Goal: Task Accomplishment & Management: Manage account settings

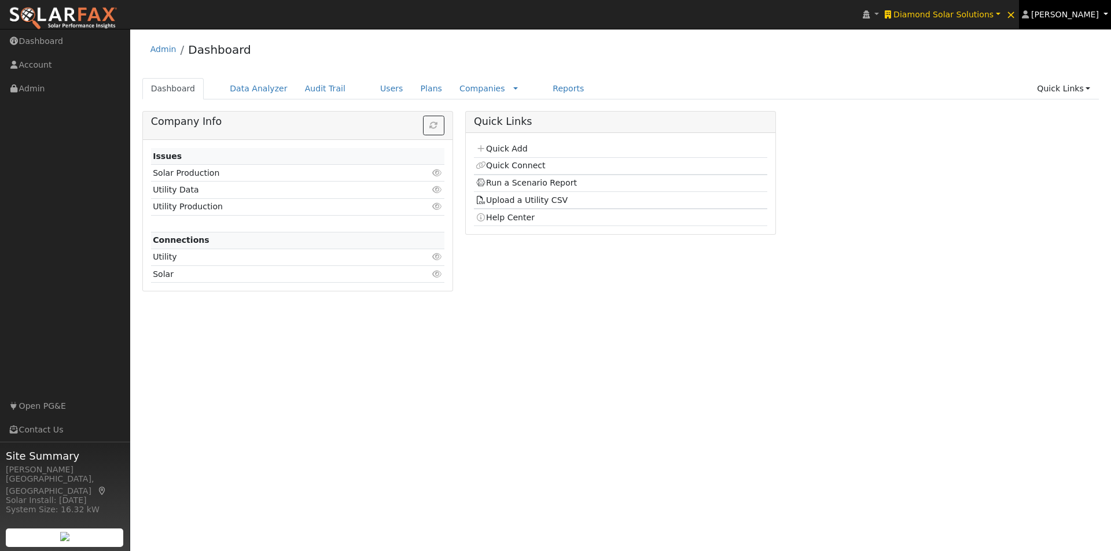
drag, startPoint x: 1070, startPoint y: 13, endPoint x: 1031, endPoint y: 130, distance: 123.9
click at [1070, 14] on span "[PERSON_NAME]" at bounding box center [1065, 14] width 68 height 9
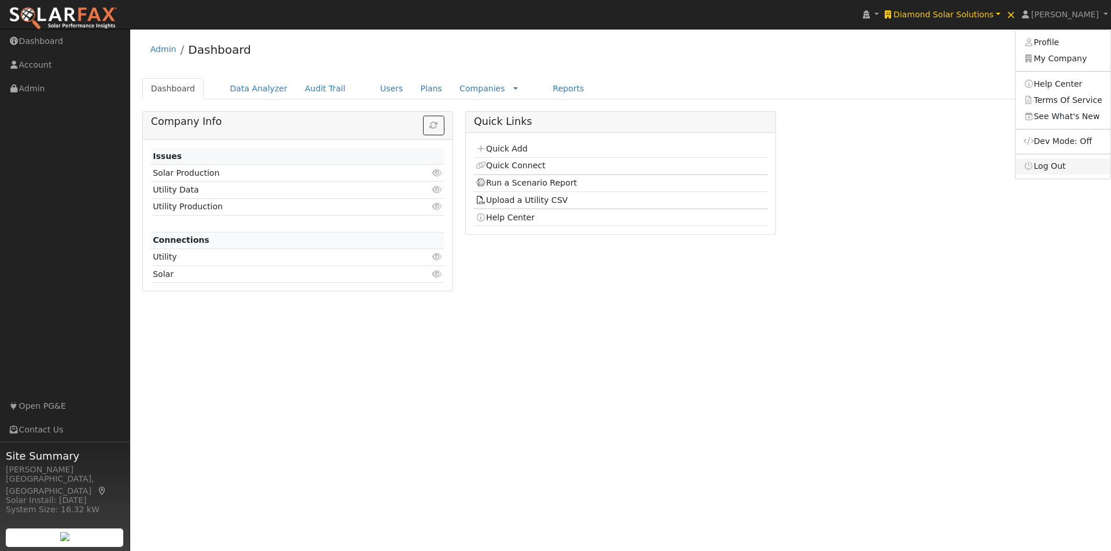
drag, startPoint x: 1049, startPoint y: 166, endPoint x: 947, endPoint y: 142, distance: 104.1
click at [1047, 165] on link "Log Out" at bounding box center [1063, 167] width 95 height 16
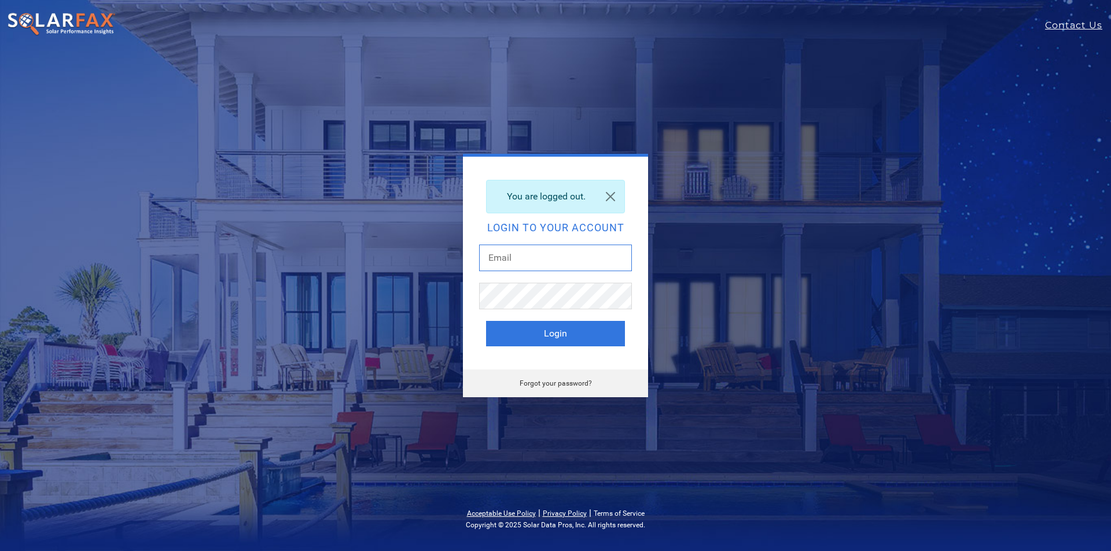
type input "[PERSON_NAME][EMAIL_ADDRESS][DOMAIN_NAME]"
click at [620, 514] on link "Terms of Service" at bounding box center [619, 514] width 51 height 8
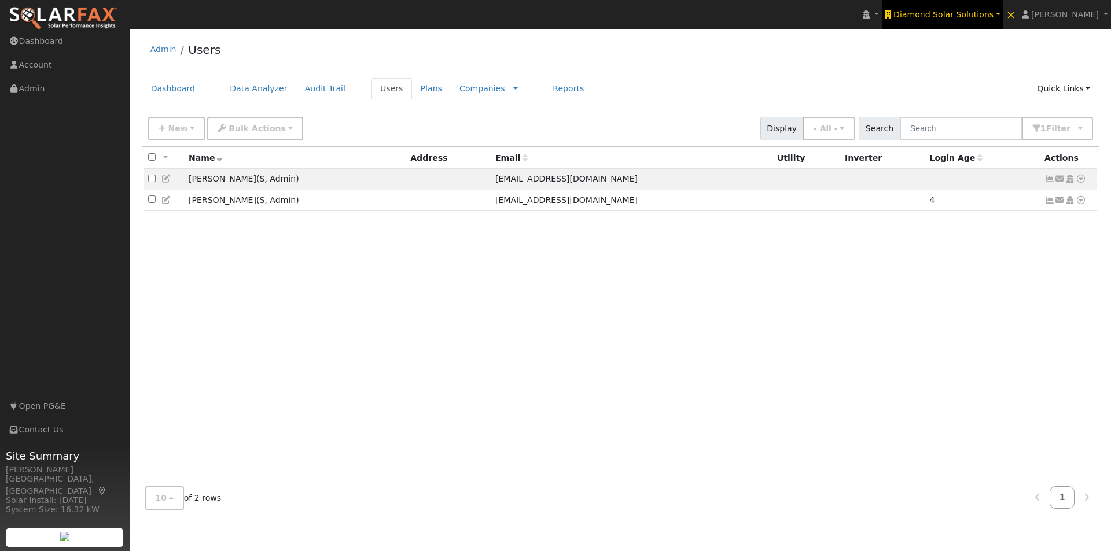
click at [986, 12] on span "Diamond Solar Solutions" at bounding box center [943, 14] width 100 height 9
type input "fi"
click at [1075, 17] on span "[PERSON_NAME]" at bounding box center [1065, 14] width 68 height 9
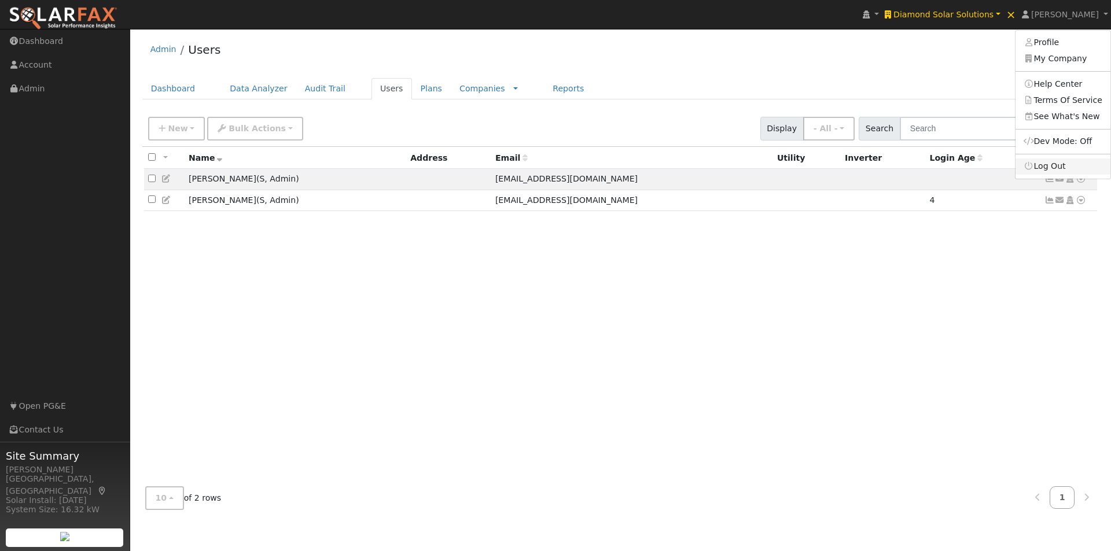
click at [1062, 170] on link "Log Out" at bounding box center [1063, 167] width 95 height 16
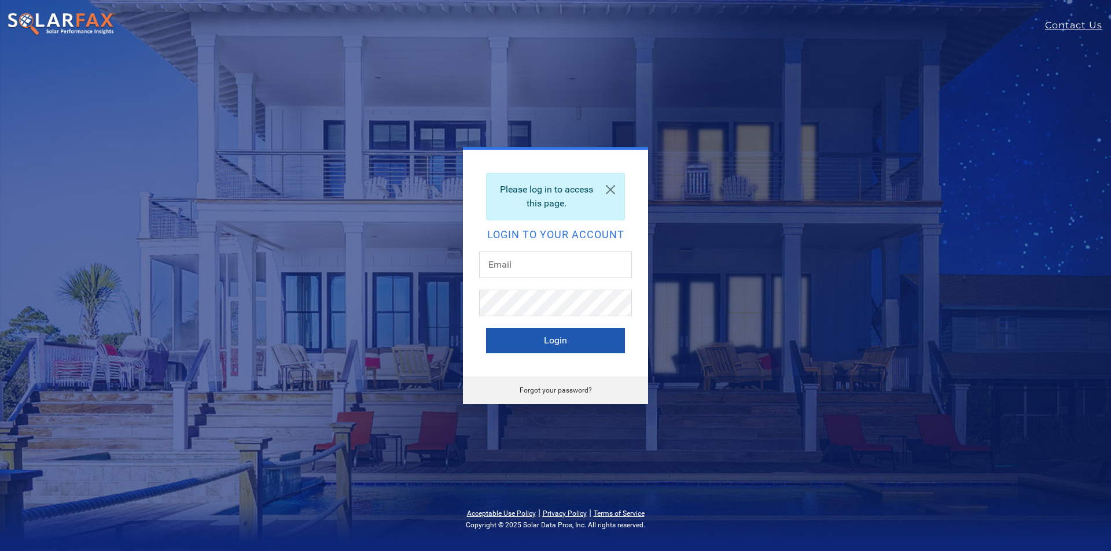
type input "[PERSON_NAME][EMAIL_ADDRESS][DOMAIN_NAME]"
click at [521, 337] on button "Login" at bounding box center [555, 340] width 139 height 25
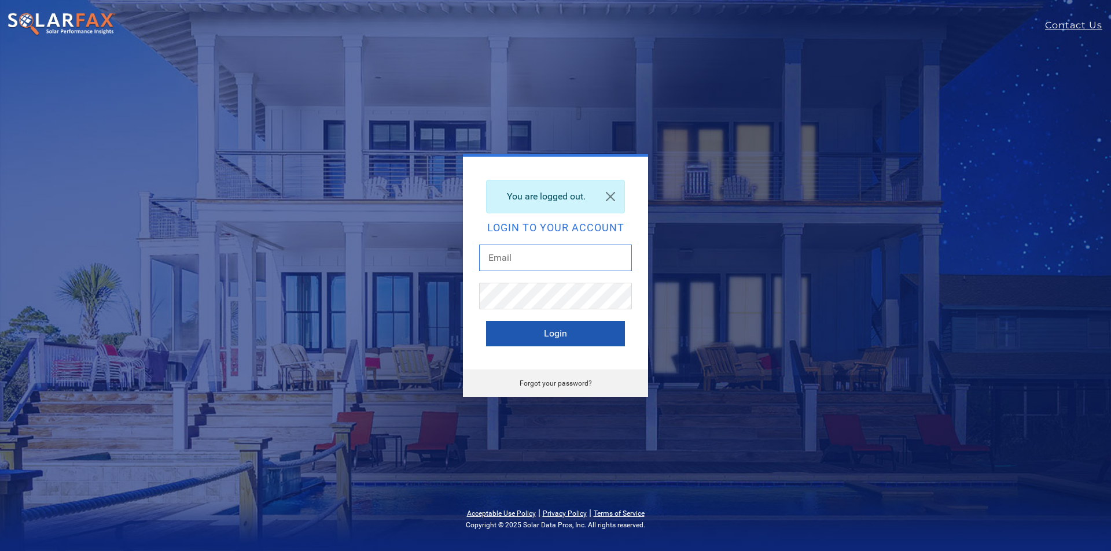
type input "[PERSON_NAME][EMAIL_ADDRESS][DOMAIN_NAME]"
drag, startPoint x: 523, startPoint y: 338, endPoint x: 668, endPoint y: 260, distance: 165.4
click at [531, 338] on button "Login" at bounding box center [555, 333] width 139 height 25
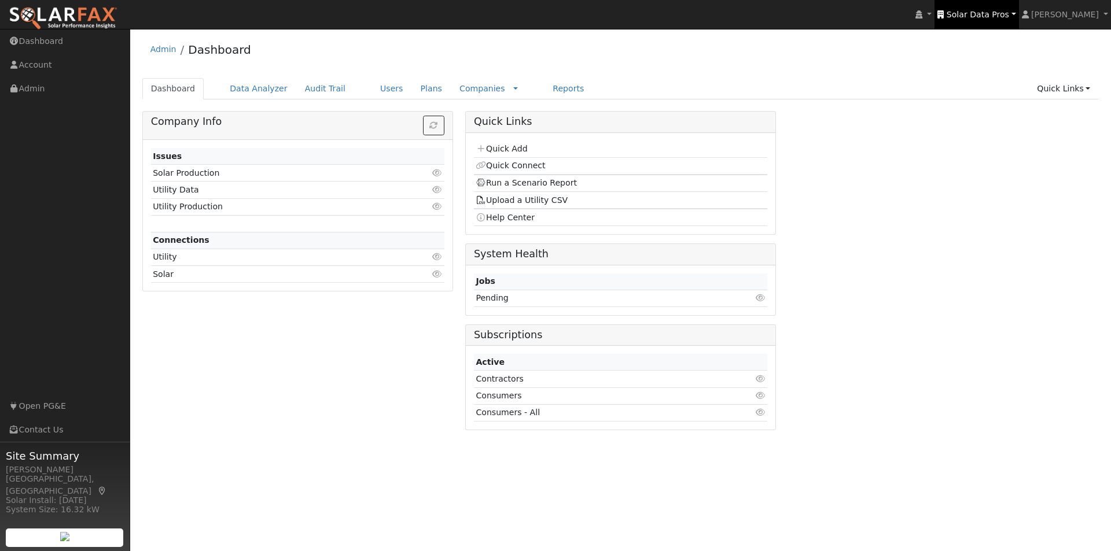
click at [984, 10] on span "Solar Data Pros" at bounding box center [978, 14] width 62 height 9
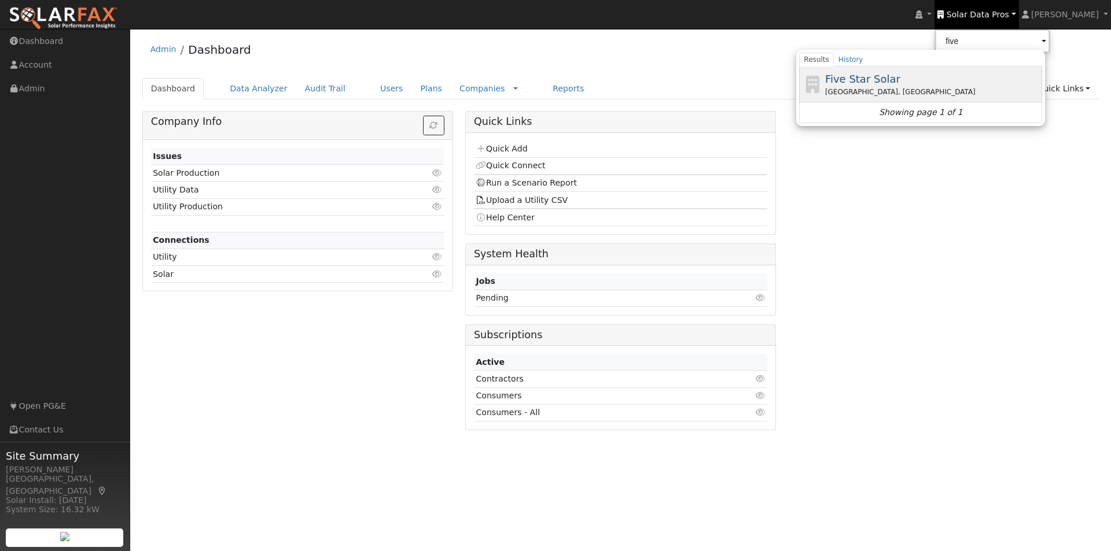
click at [881, 82] on span "Five Star Solar" at bounding box center [862, 79] width 75 height 12
type input "Five Star Solar"
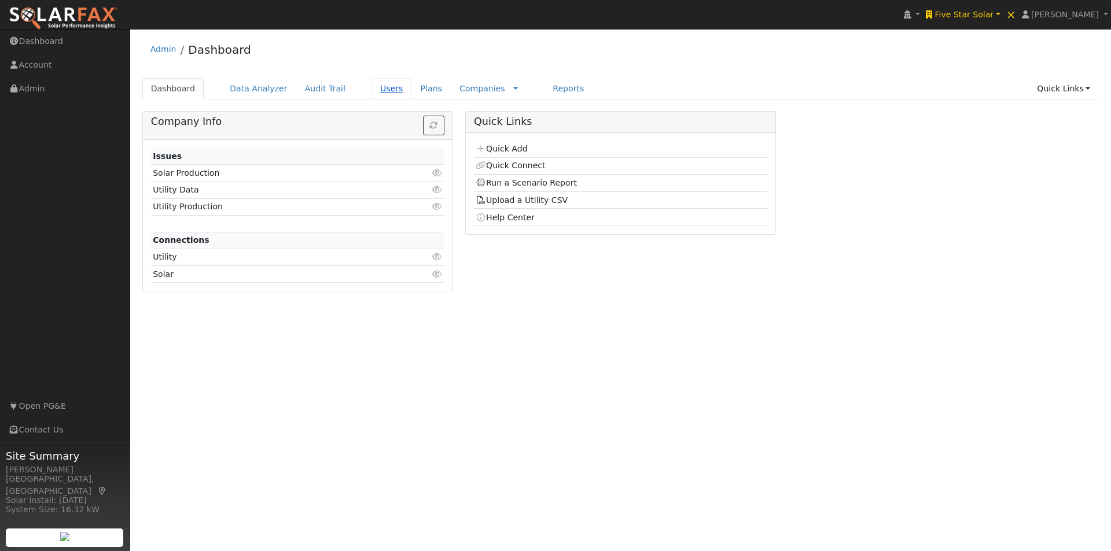
click at [374, 86] on link "Users" at bounding box center [391, 88] width 41 height 21
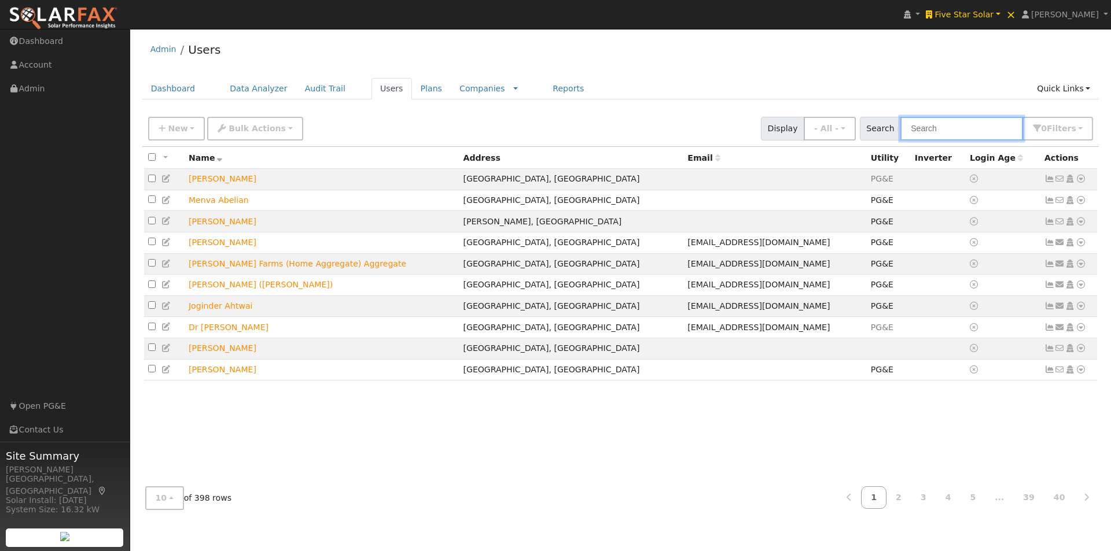
paste input "reagan.chris@gmail.com"
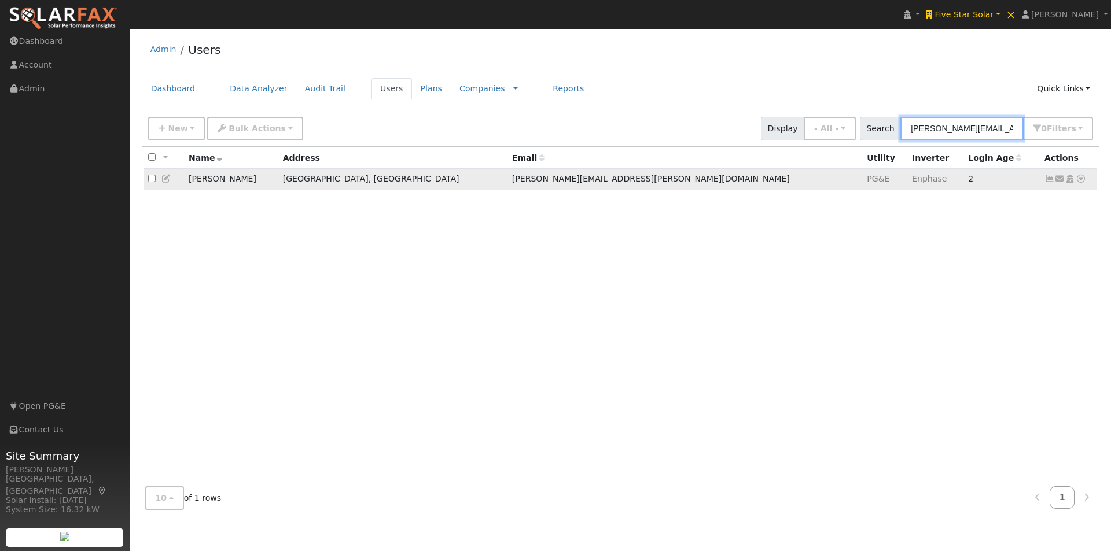
type input "reagan.chris@gmail.com"
click at [1050, 180] on icon at bounding box center [1049, 179] width 10 height 8
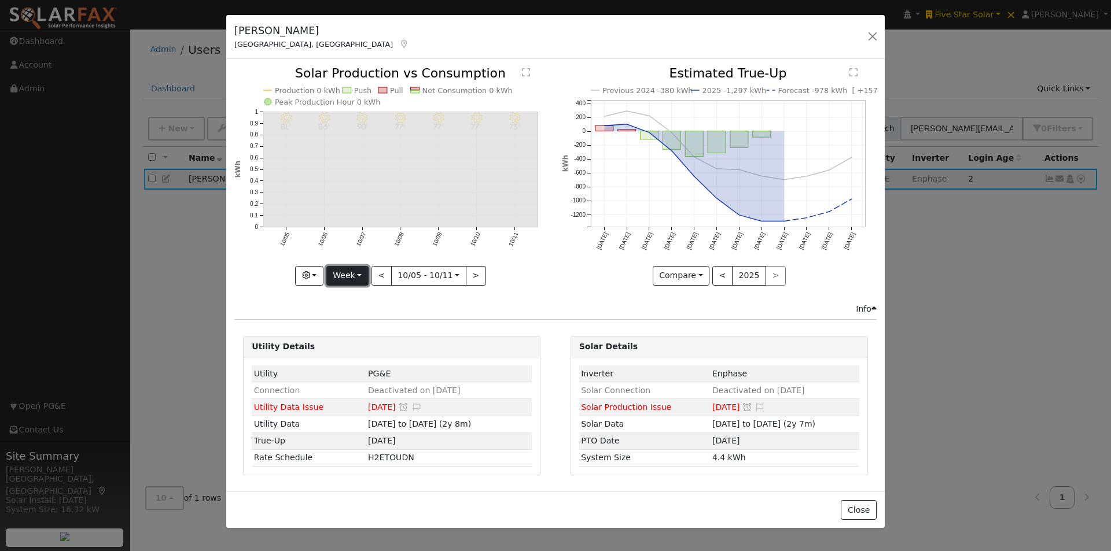
click at [357, 266] on button "Week" at bounding box center [347, 276] width 42 height 20
drag, startPoint x: 361, startPoint y: 344, endPoint x: 411, endPoint y: 303, distance: 65.0
click at [366, 340] on link "Year" at bounding box center [367, 348] width 80 height 16
type input "2024-10-01"
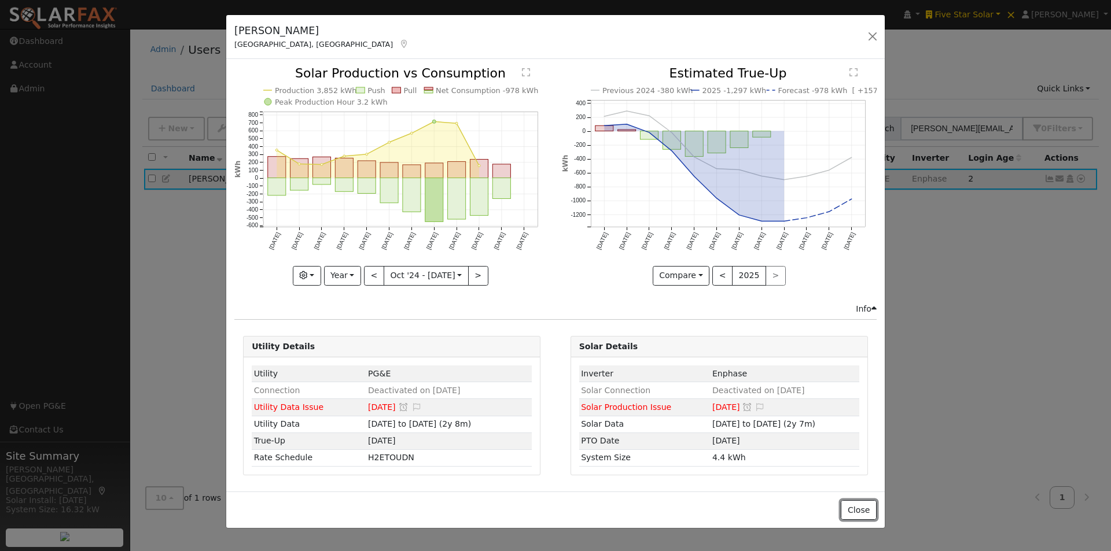
click at [854, 507] on button "Close" at bounding box center [858, 511] width 35 height 20
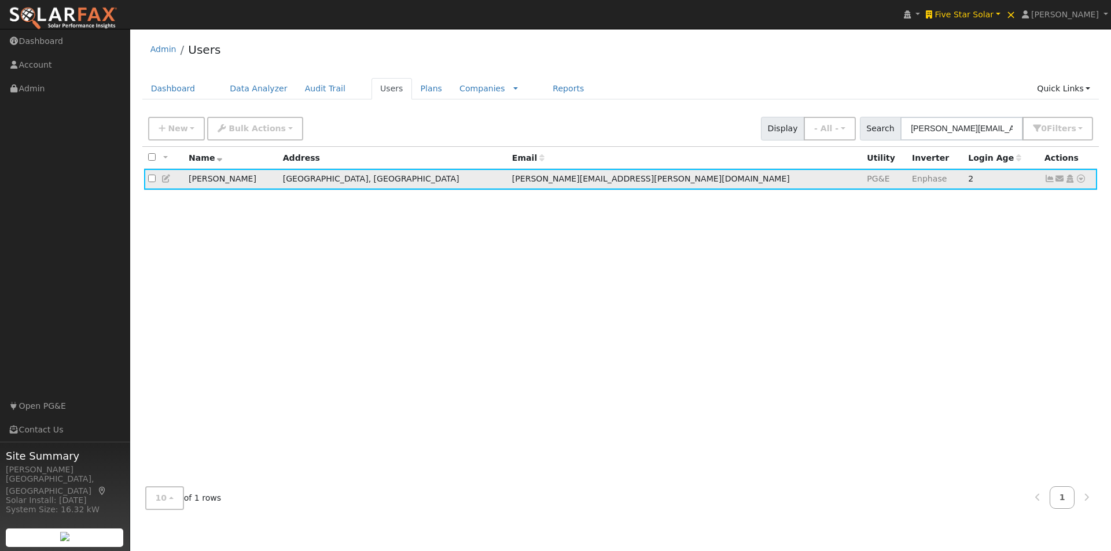
click at [165, 183] on icon at bounding box center [166, 179] width 10 height 8
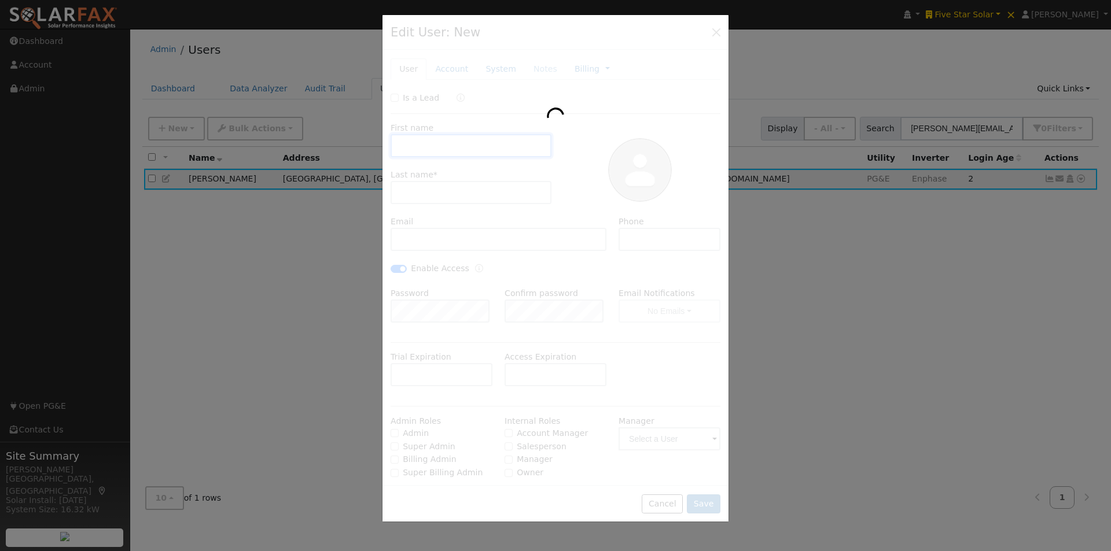
type input "Chris"
type input "Reagan"
type input "reagan.chris@gmail.com"
type input "209-956-3341"
checkbox input "true"
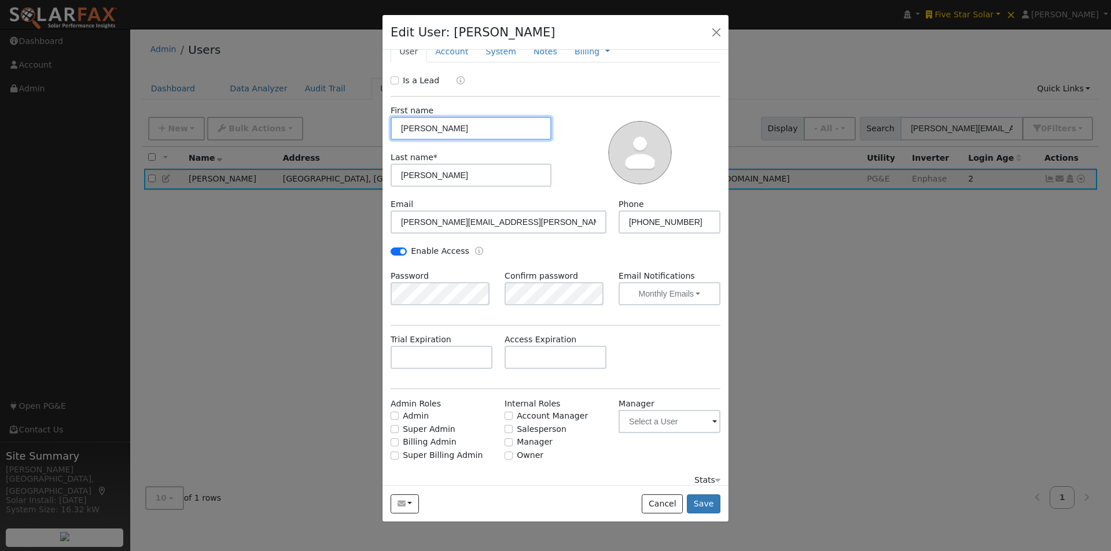
scroll to position [27, 0]
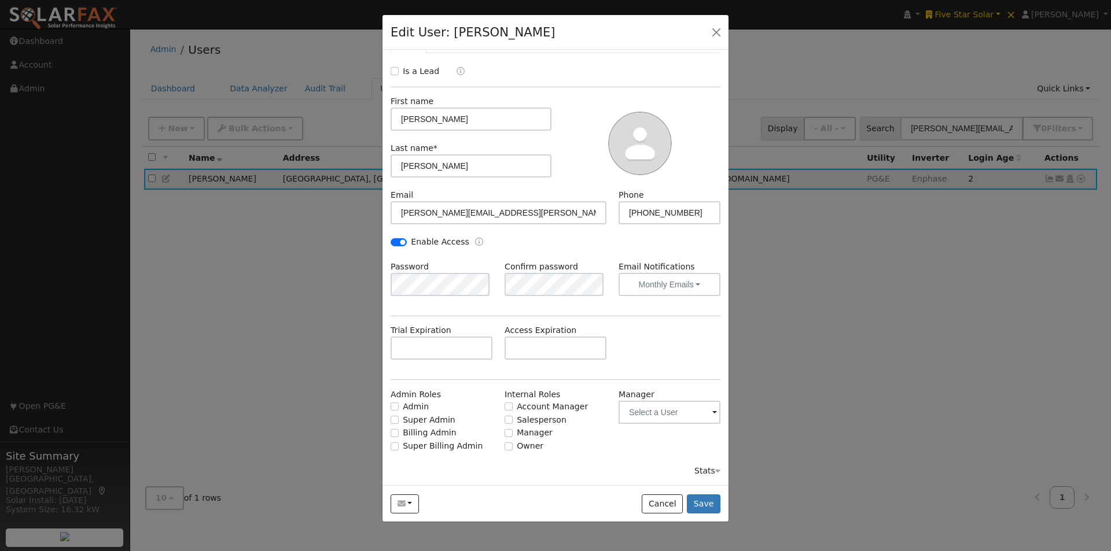
click at [695, 470] on div "Stats" at bounding box center [707, 471] width 26 height 12
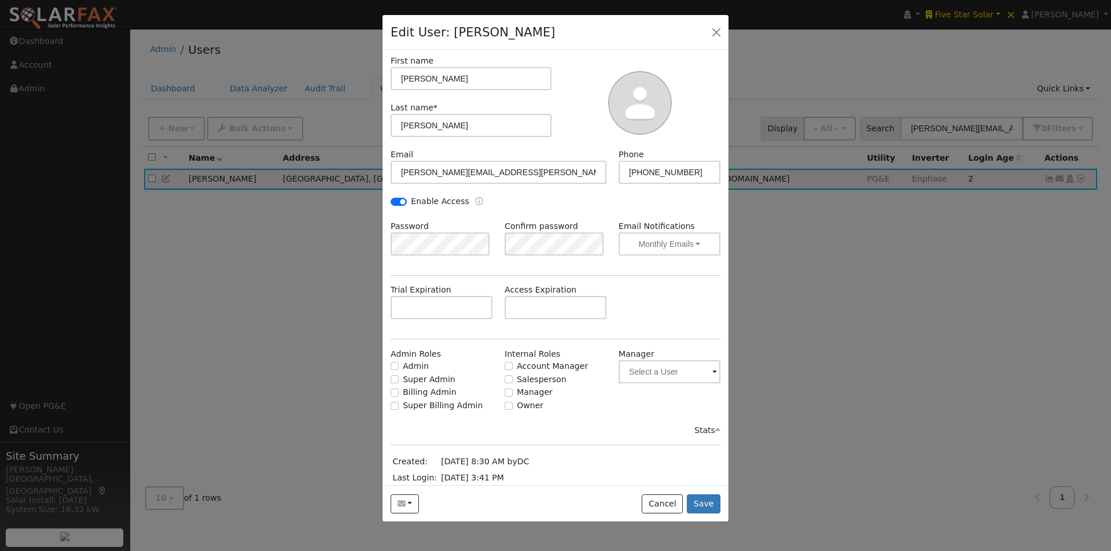
scroll to position [0, 0]
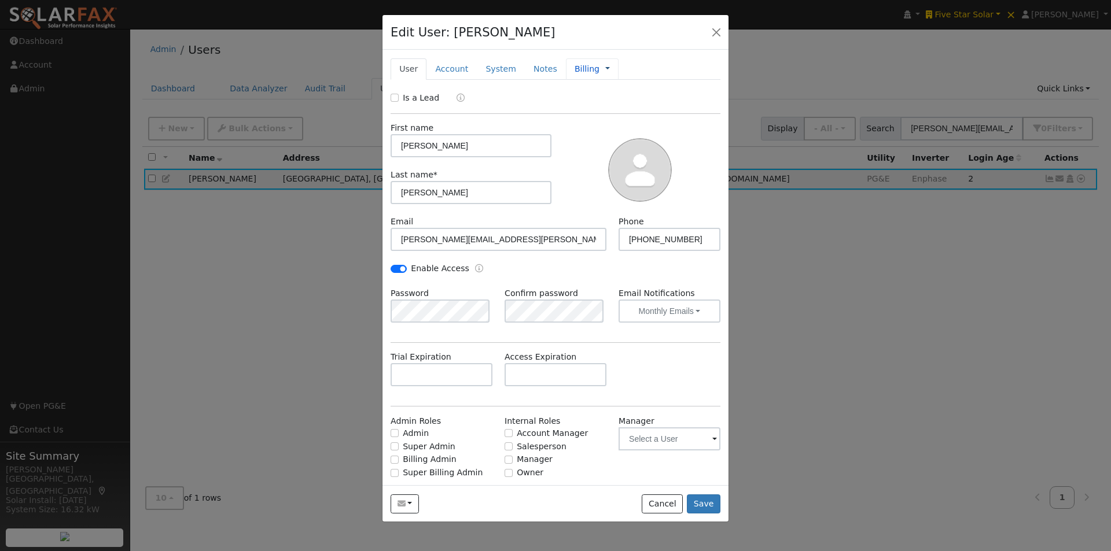
click at [605, 68] on link at bounding box center [607, 69] width 5 height 12
click at [610, 119] on link "Timeline" at bounding box center [646, 122] width 80 height 16
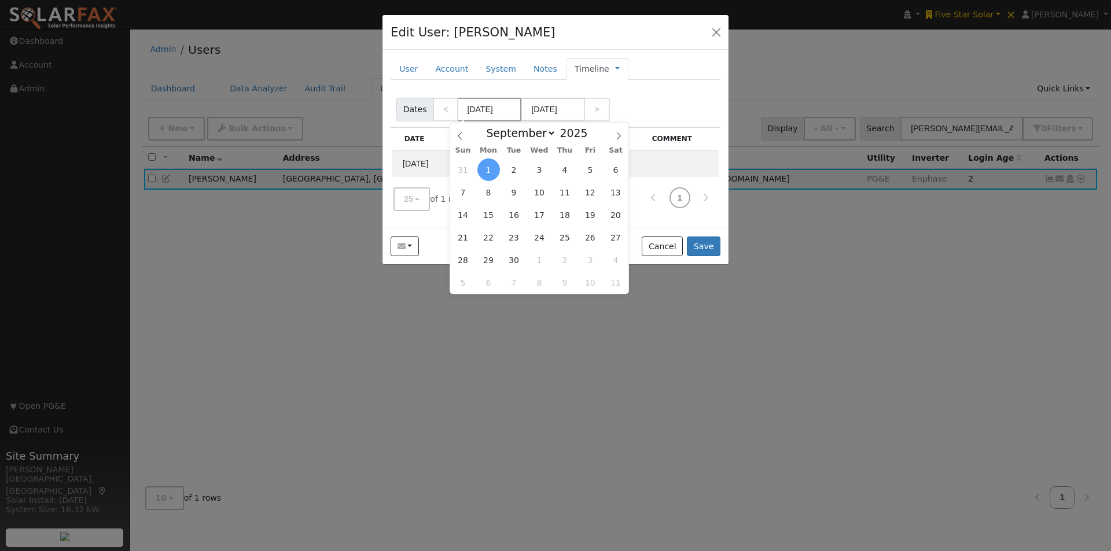
click at [473, 106] on input "[DATE]" at bounding box center [490, 110] width 64 height 24
click at [462, 135] on icon at bounding box center [460, 136] width 8 height 8
click at [461, 135] on icon at bounding box center [460, 136] width 8 height 8
click at [460, 134] on icon at bounding box center [460, 136] width 4 height 8
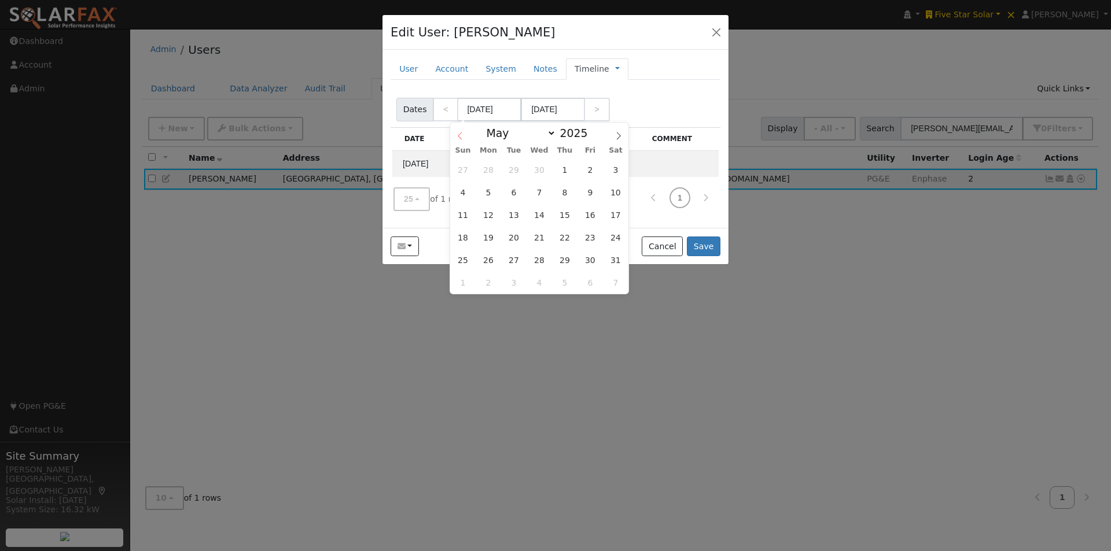
click at [460, 134] on icon at bounding box center [460, 136] width 4 height 8
click at [460, 134] on icon at bounding box center [460, 136] width 8 height 8
click at [460, 133] on icon at bounding box center [460, 136] width 8 height 8
select select "0"
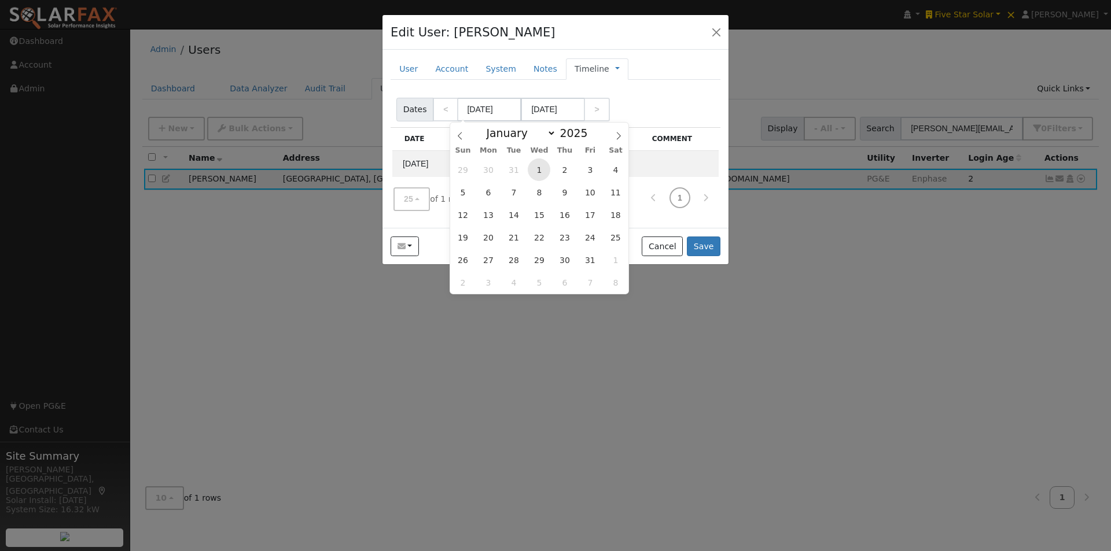
click at [541, 171] on span "1" at bounding box center [539, 170] width 23 height 23
type input "01/01/2025"
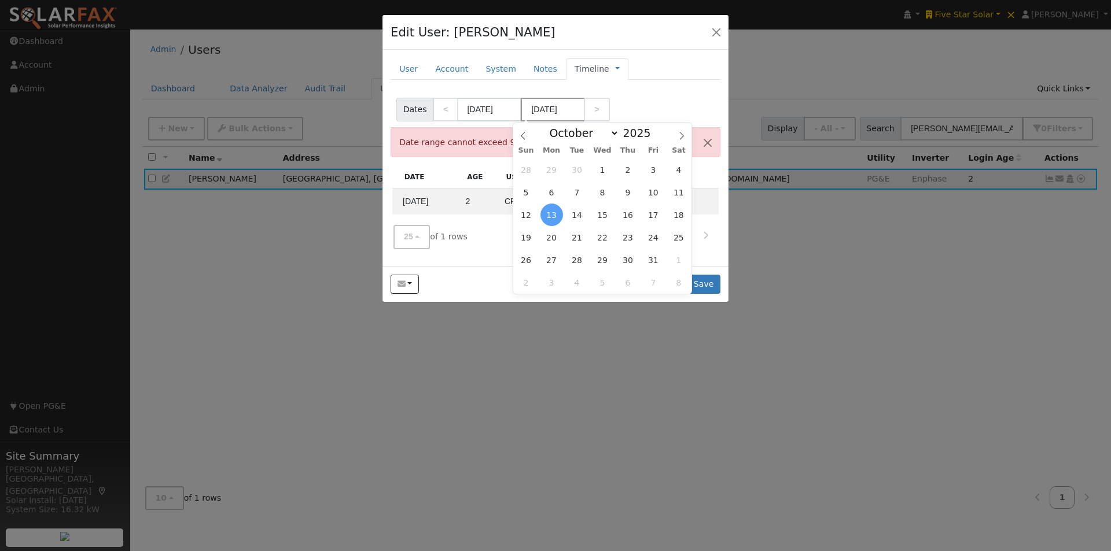
click at [561, 108] on input "[DATE]" at bounding box center [553, 110] width 64 height 24
click at [519, 135] on icon at bounding box center [523, 136] width 8 height 8
click at [520, 135] on icon at bounding box center [523, 136] width 8 height 8
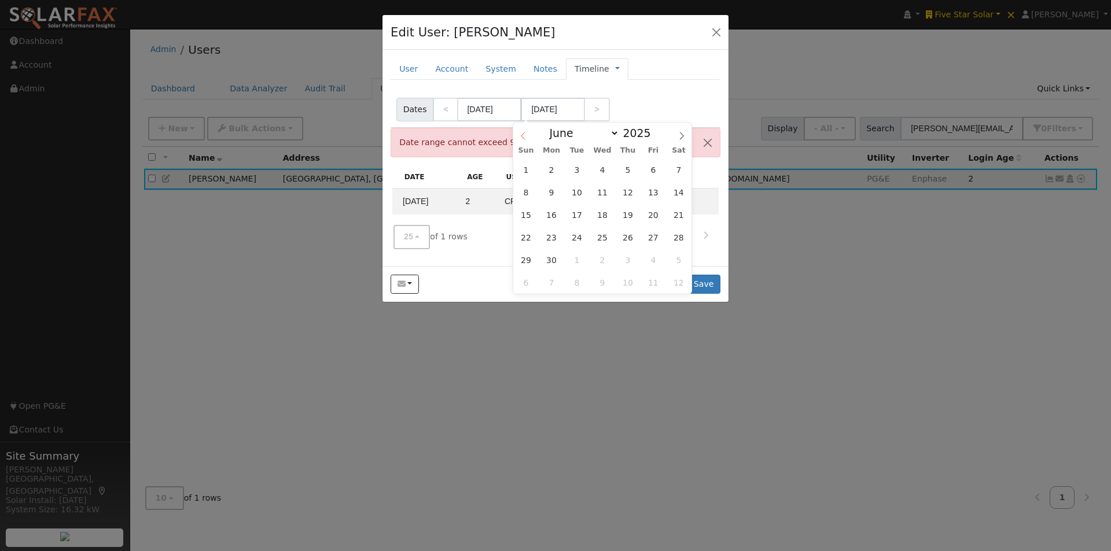
click at [520, 135] on icon at bounding box center [523, 136] width 8 height 8
select select "1"
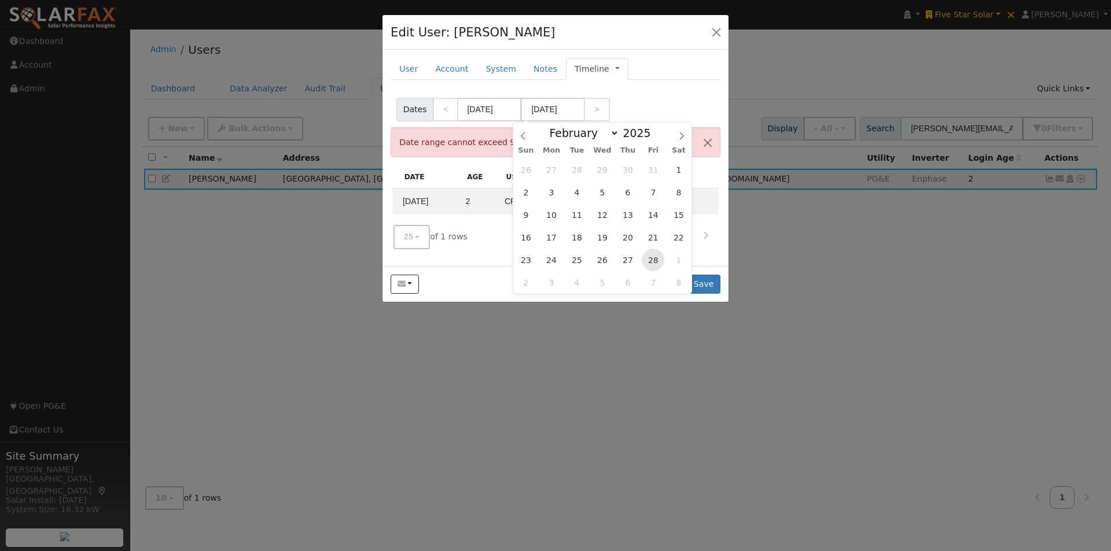
click at [653, 259] on span "28" at bounding box center [653, 260] width 23 height 23
type input "02/28/2025"
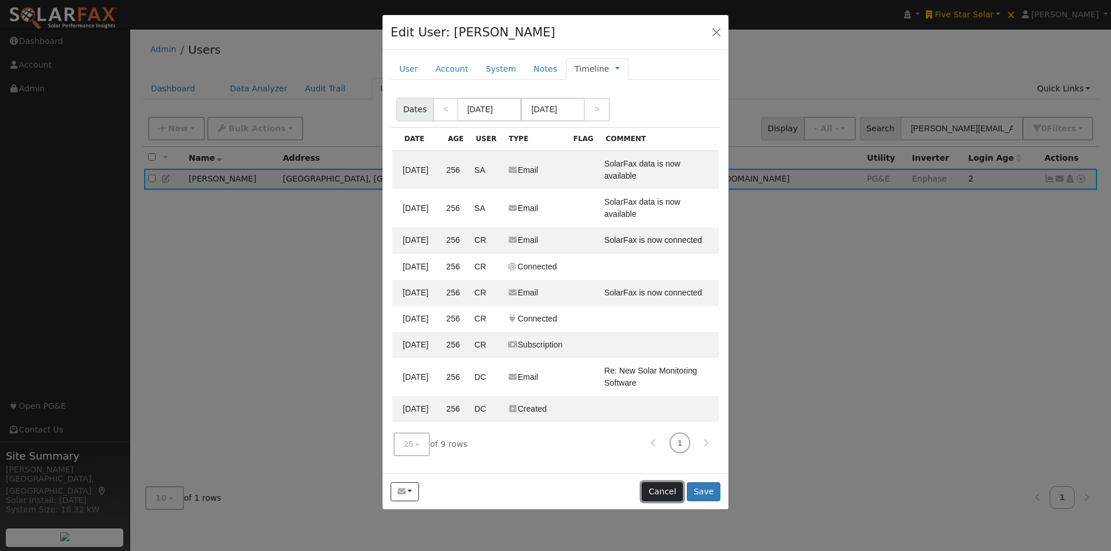
click at [664, 483] on button "Cancel" at bounding box center [662, 493] width 41 height 20
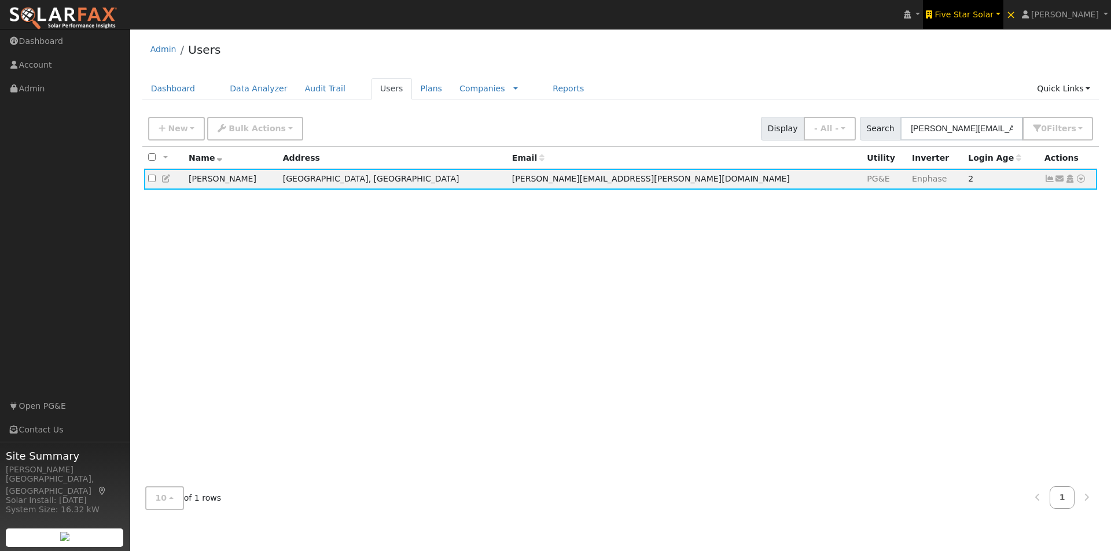
click at [979, 10] on span "Five Star Solar" at bounding box center [964, 14] width 59 height 9
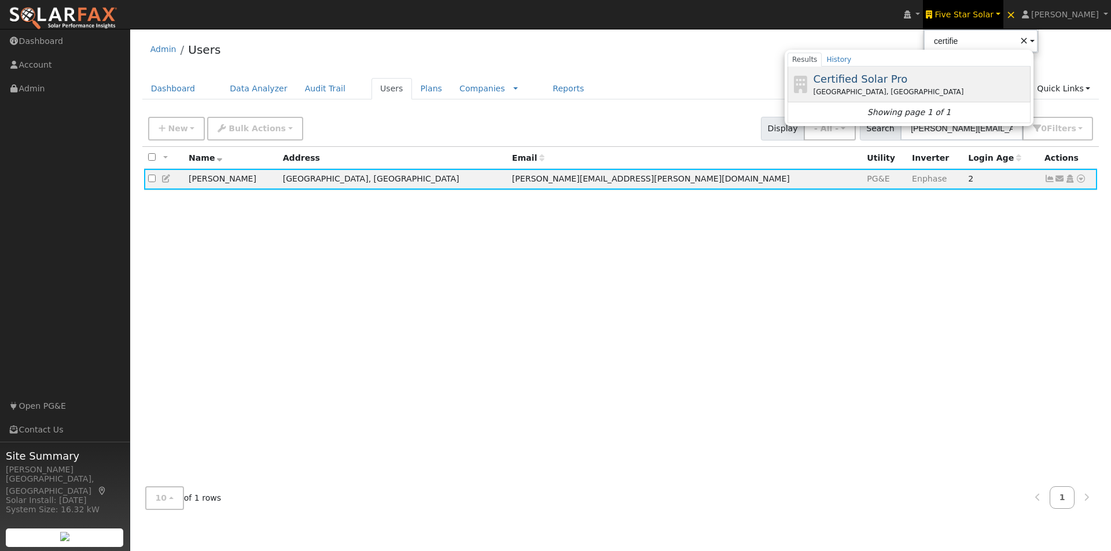
click at [878, 82] on span "Certified Solar Pro" at bounding box center [861, 79] width 94 height 12
type input "Certified Solar Pro"
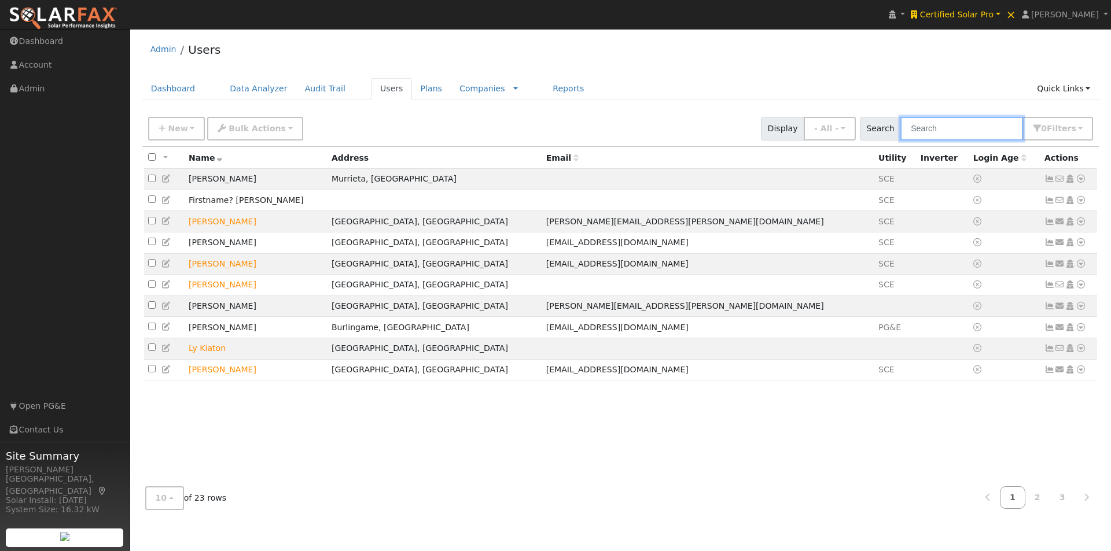
drag, startPoint x: 961, startPoint y: 135, endPoint x: 957, endPoint y: 124, distance: 11.7
click at [960, 132] on input "text" at bounding box center [961, 129] width 123 height 24
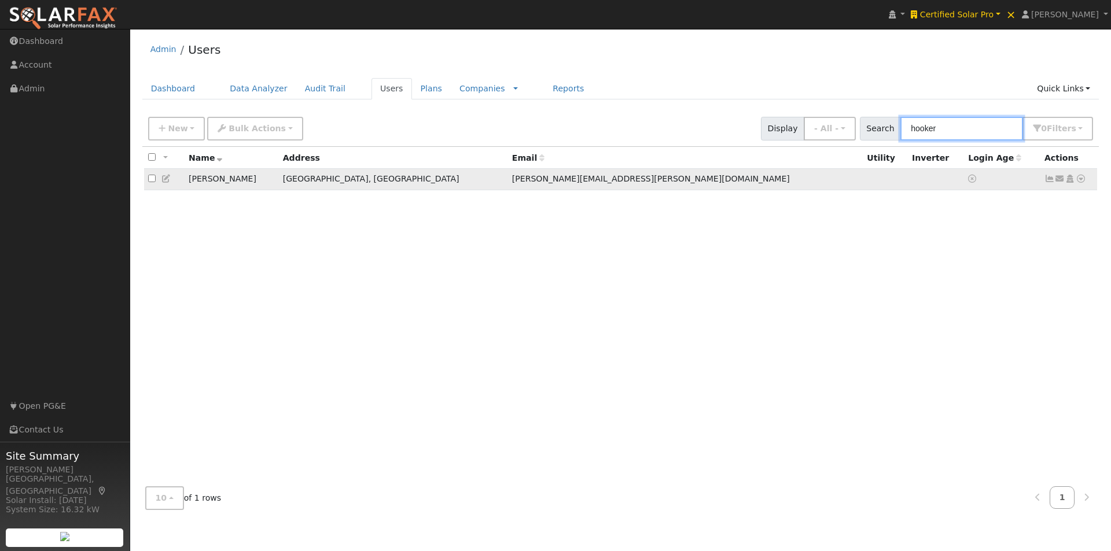
type input "hooker"
click at [1079, 180] on icon at bounding box center [1081, 179] width 10 height 8
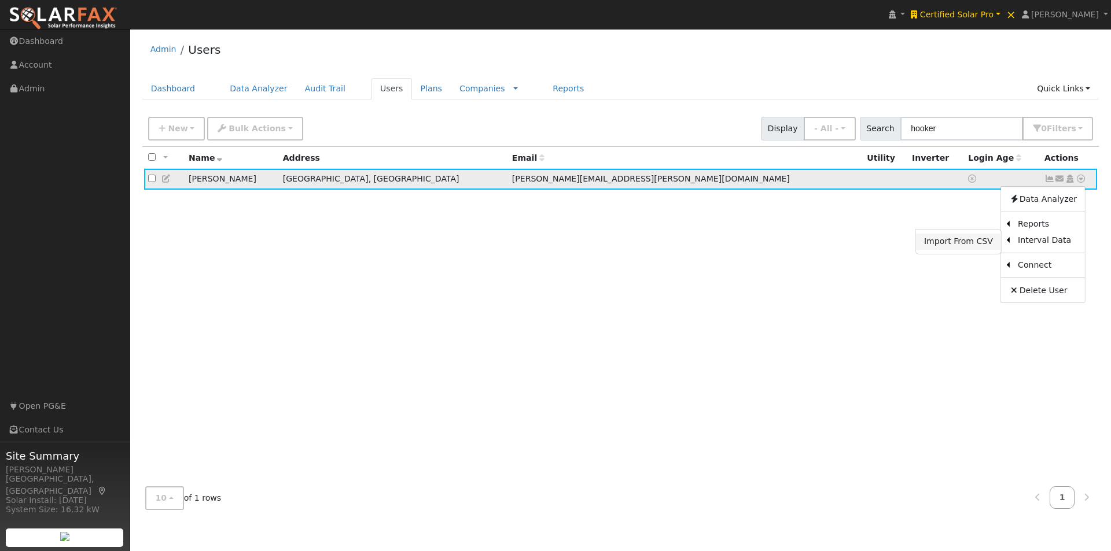
click at [951, 242] on link "Import From CSV" at bounding box center [958, 242] width 85 height 16
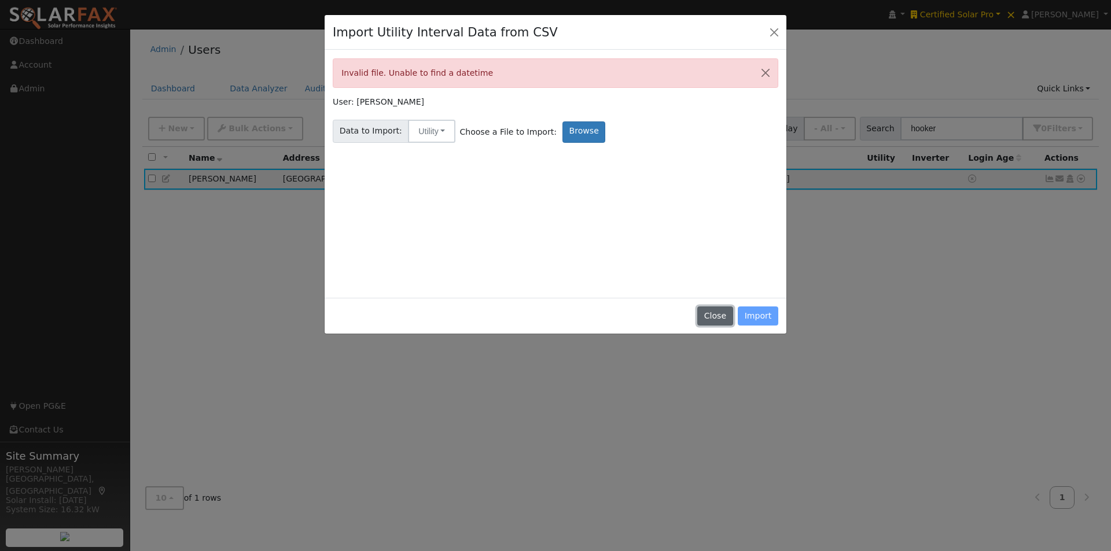
click at [717, 314] on button "Close" at bounding box center [714, 317] width 35 height 20
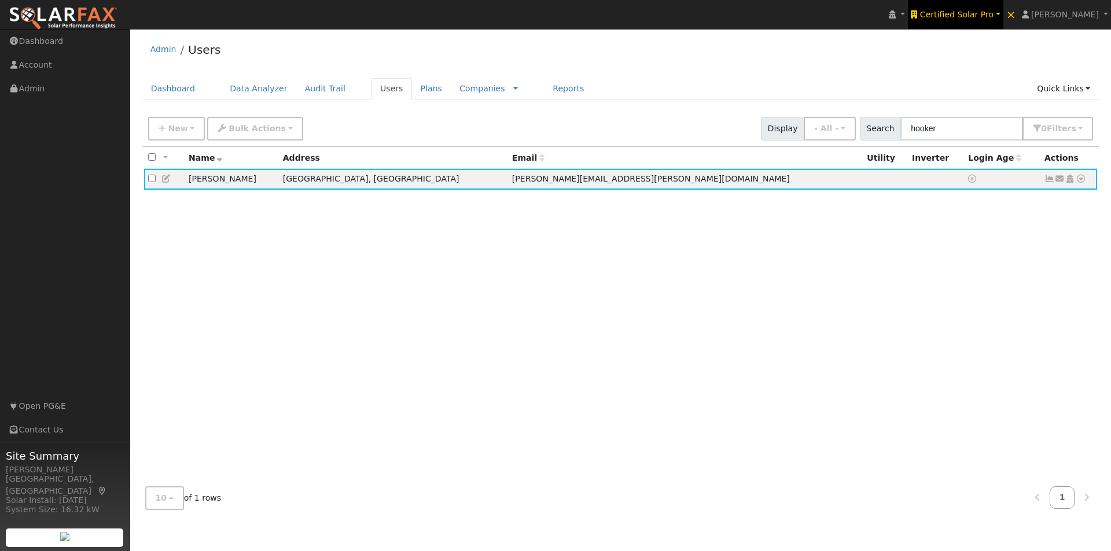
click at [965, 13] on span "Certified Solar Pro" at bounding box center [956, 14] width 73 height 9
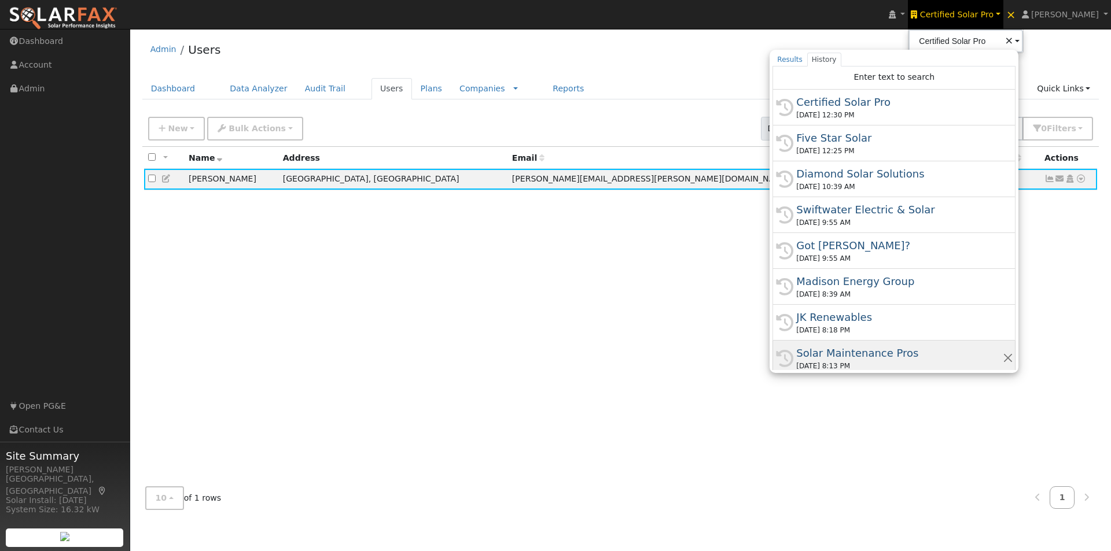
drag, startPoint x: 858, startPoint y: 351, endPoint x: 809, endPoint y: 238, distance: 123.6
click at [858, 351] on div "Solar Maintenance Pros" at bounding box center [899, 353] width 206 height 16
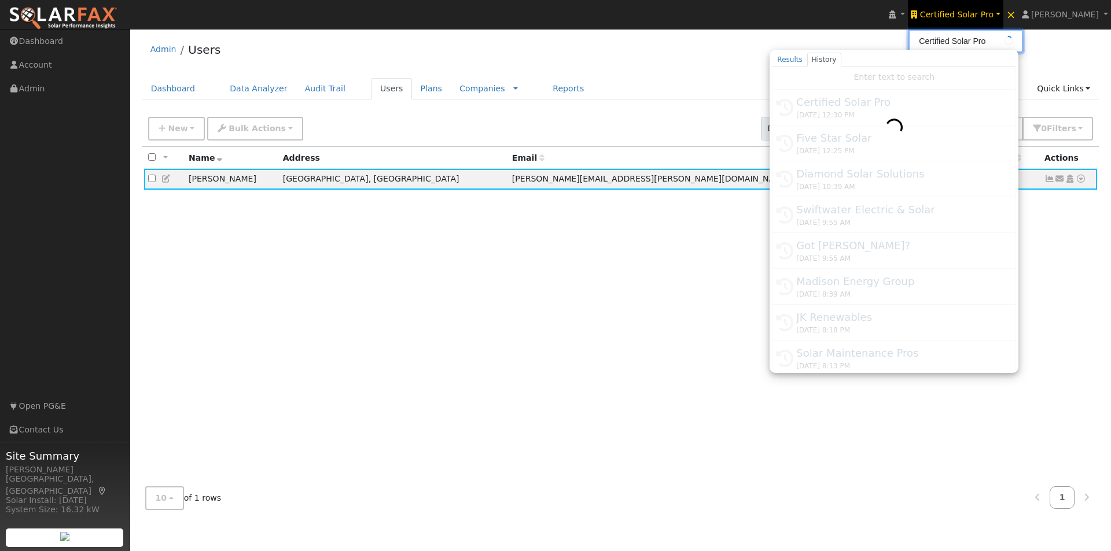
type input "Solar Maintenance Pros"
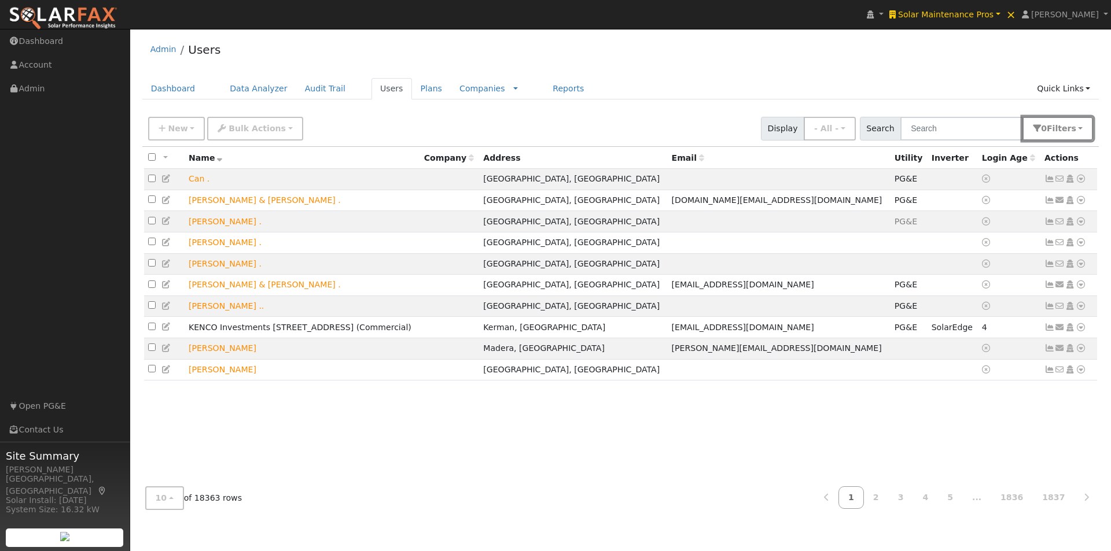
drag, startPoint x: 1078, startPoint y: 130, endPoint x: 1035, endPoint y: 238, distance: 116.6
click at [1075, 134] on button "0 Filter s" at bounding box center [1057, 129] width 71 height 24
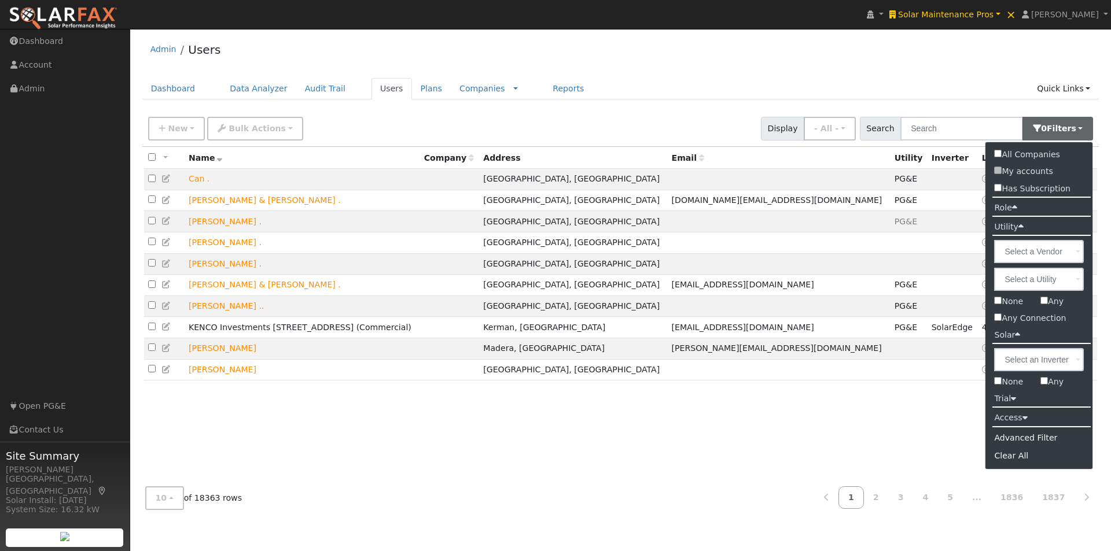
click at [1000, 301] on input "None" at bounding box center [998, 301] width 8 height 8
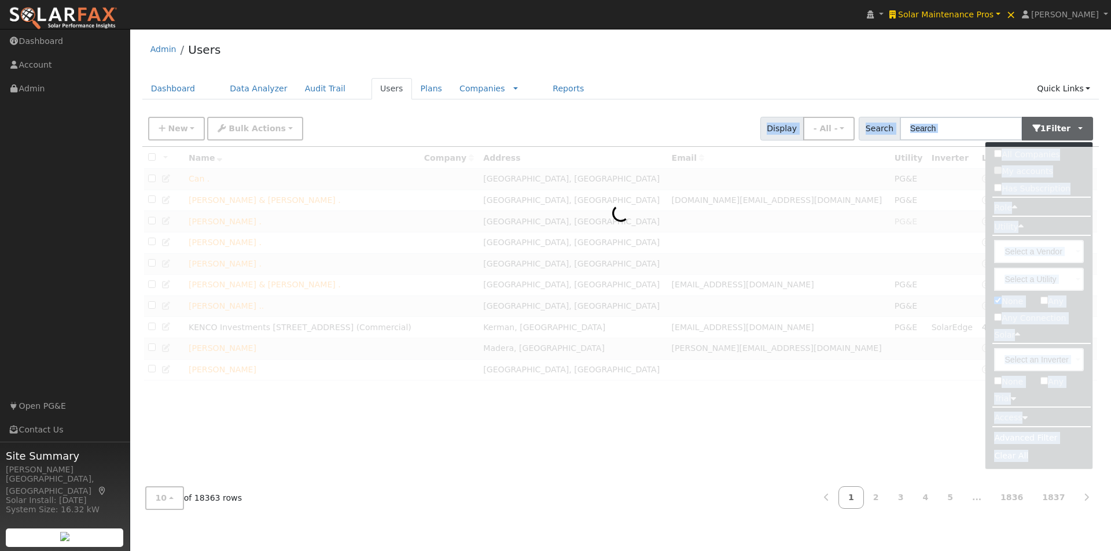
click at [999, 301] on div at bounding box center [620, 312] width 957 height 331
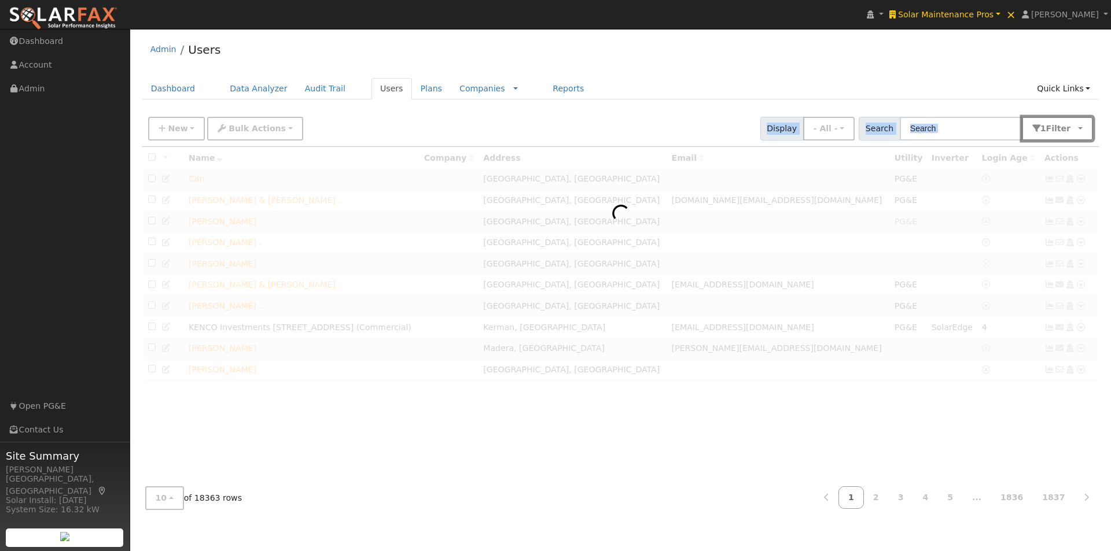
drag, startPoint x: 1078, startPoint y: 131, endPoint x: 1033, endPoint y: 252, distance: 128.9
click at [1076, 141] on button "1 Filter" at bounding box center [1058, 129] width 72 height 24
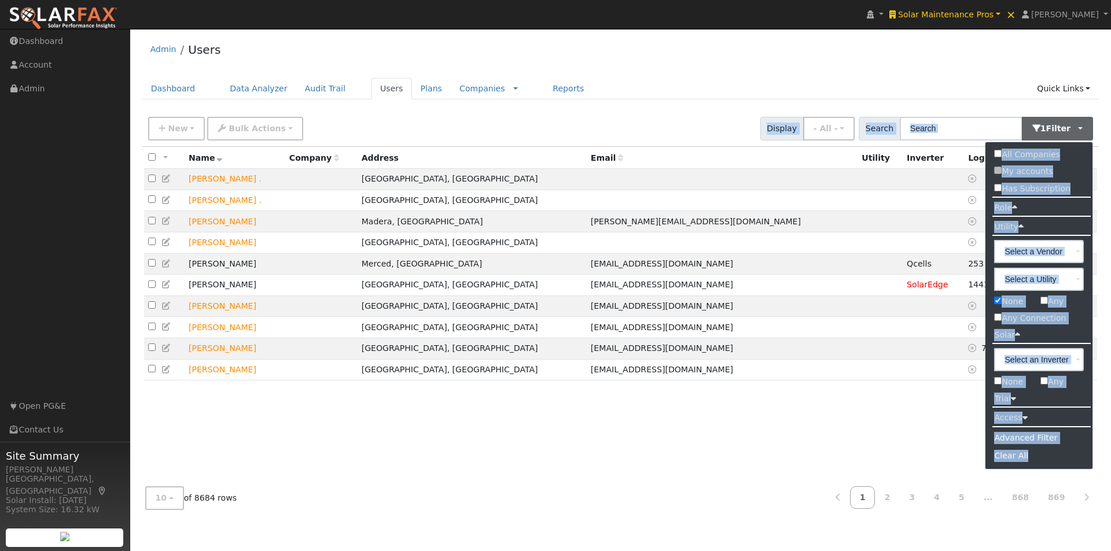
click at [998, 301] on input "None" at bounding box center [998, 301] width 8 height 8
checkbox input "false"
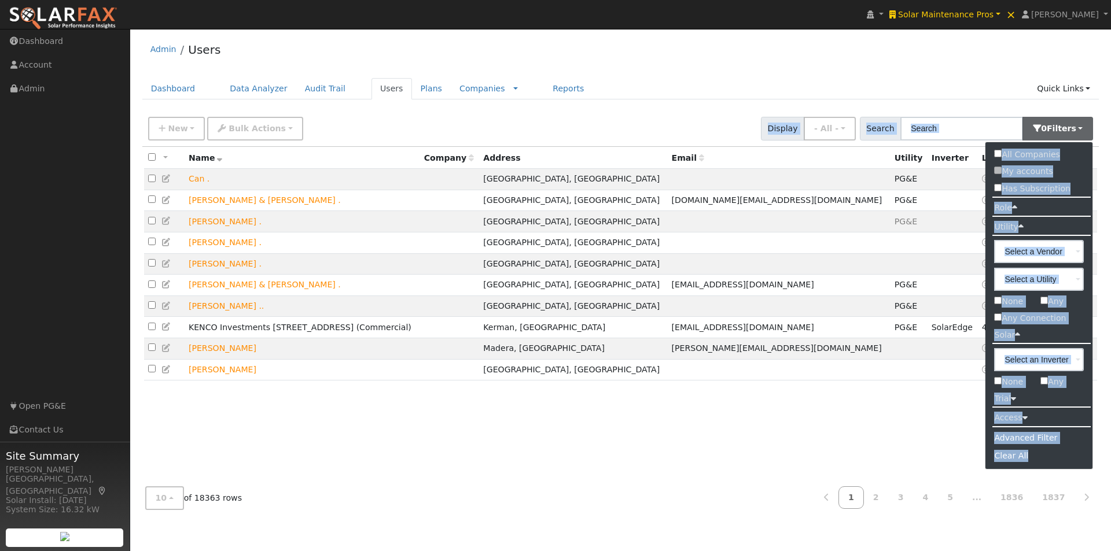
click at [997, 380] on input "None" at bounding box center [998, 381] width 8 height 8
checkbox input "true"
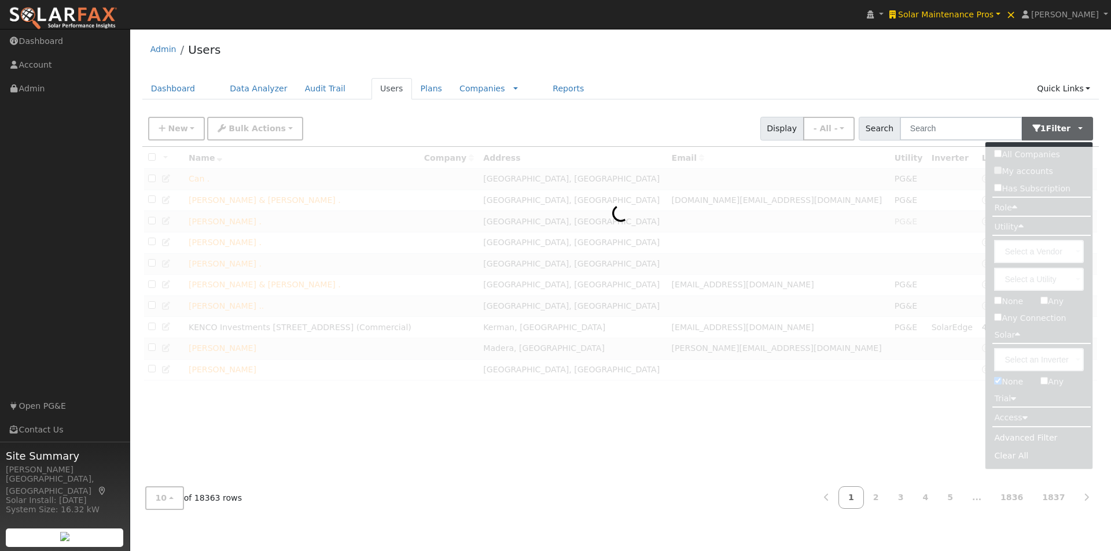
click at [913, 67] on div "Admin Users" at bounding box center [620, 52] width 957 height 35
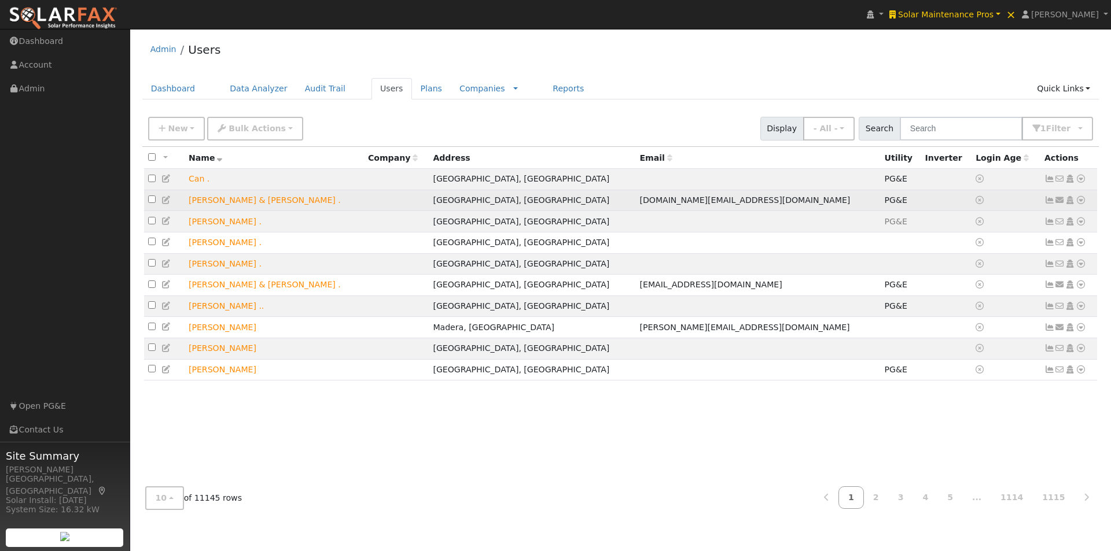
click at [1080, 203] on icon at bounding box center [1081, 200] width 10 height 8
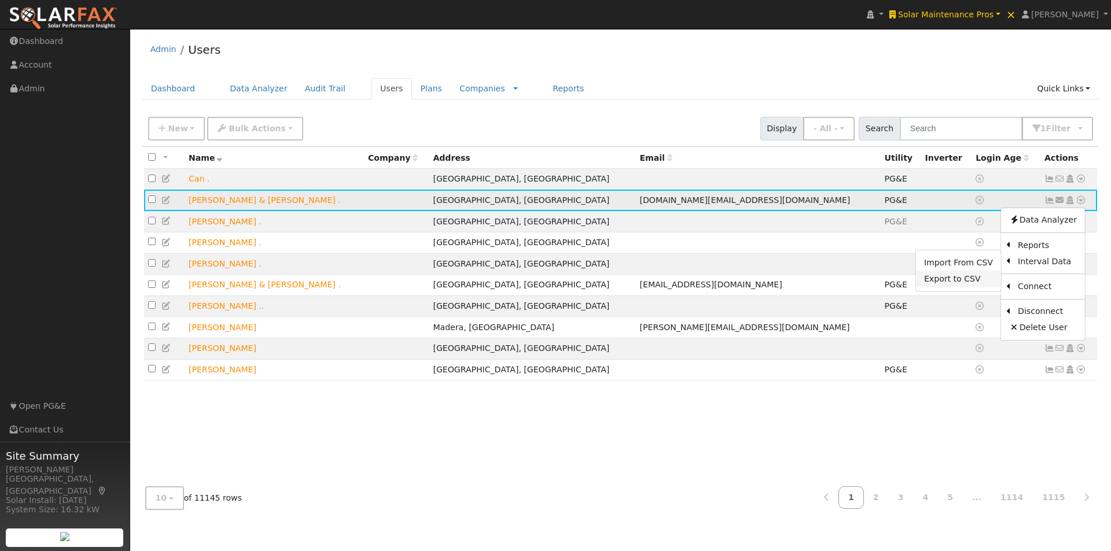
click at [944, 280] on link "Export to CSV" at bounding box center [958, 279] width 85 height 16
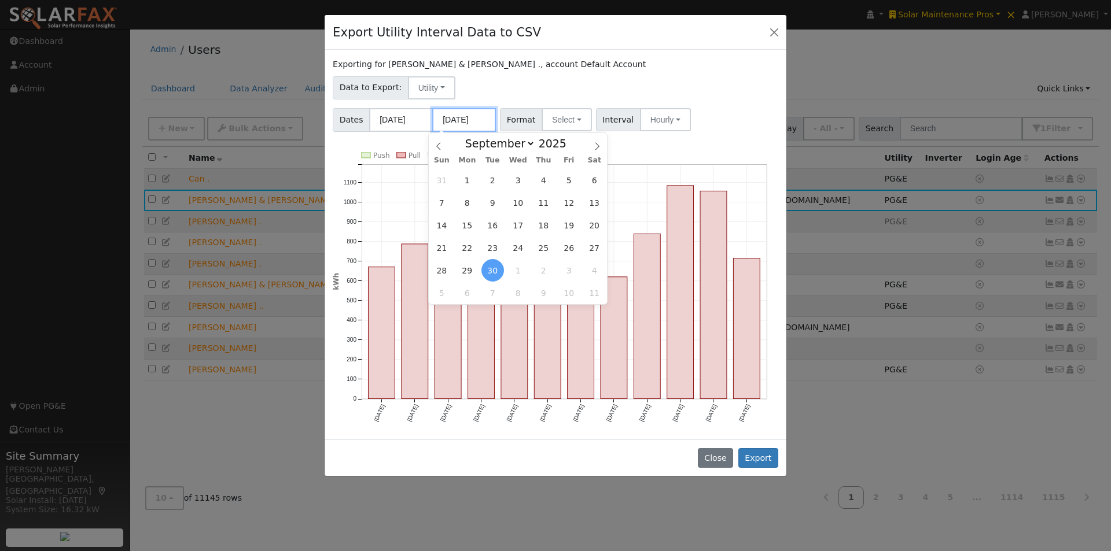
click at [472, 122] on input "[DATE]" at bounding box center [464, 120] width 64 height 24
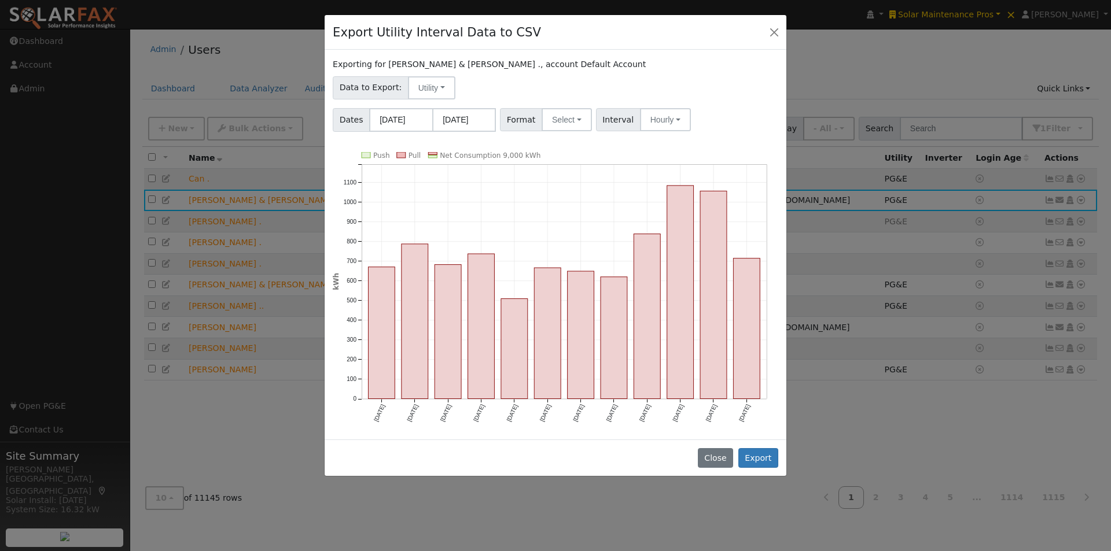
click at [702, 79] on div "Data to Export: Utility Utility Solar" at bounding box center [556, 85] width 450 height 27
click at [542, 116] on button "Select" at bounding box center [567, 119] width 50 height 23
click at [561, 144] on link "Generic" at bounding box center [580, 145] width 83 height 16
click at [764, 454] on button "Export" at bounding box center [758, 458] width 40 height 20
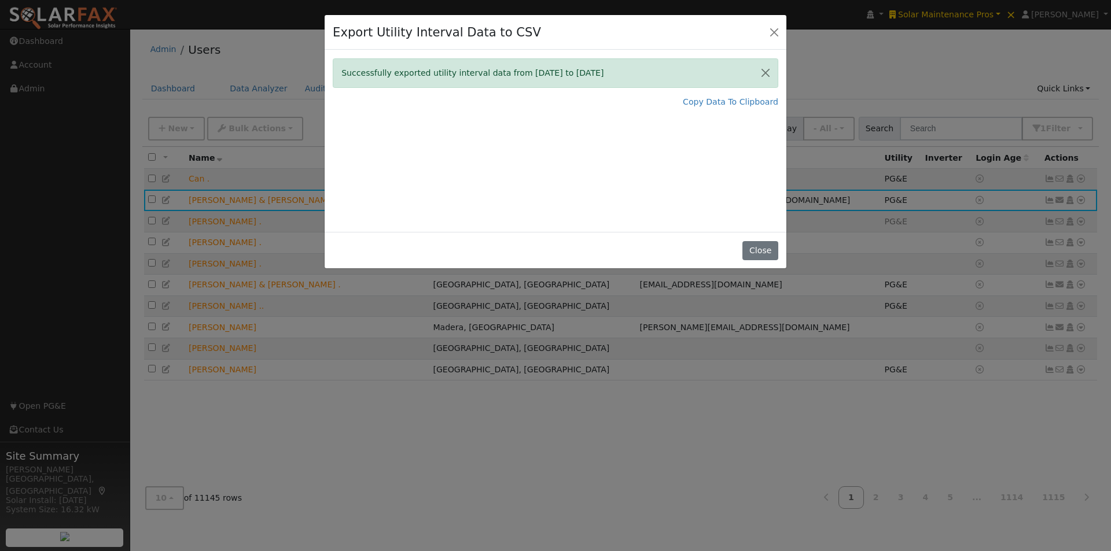
click at [529, 495] on div "Export Utility Interval Data to CSV Successfully exported utility interval data…" at bounding box center [555, 275] width 1111 height 551
click at [753, 249] on button "Close" at bounding box center [759, 251] width 35 height 20
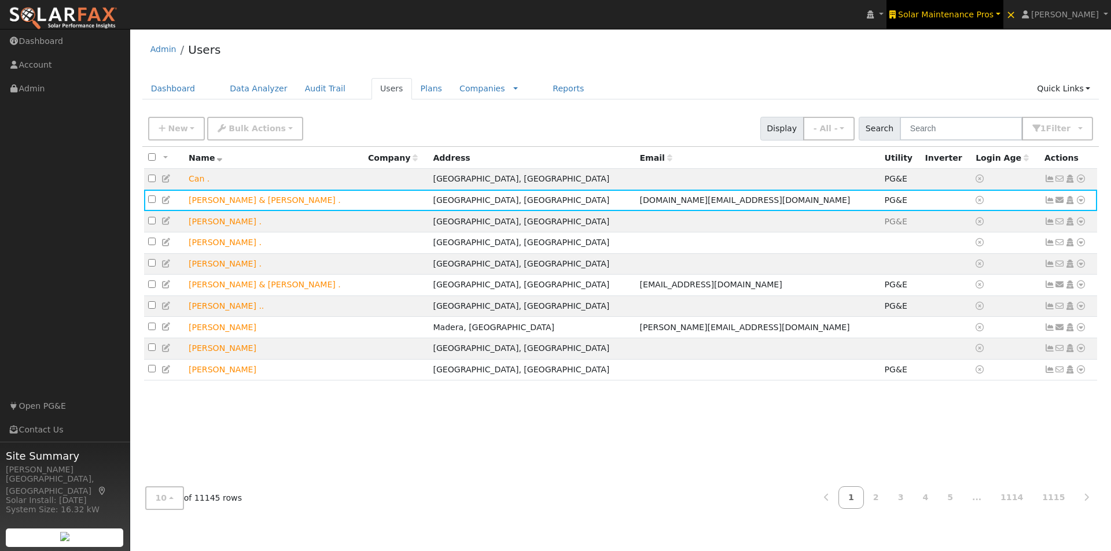
drag, startPoint x: 970, startPoint y: 19, endPoint x: 958, endPoint y: 14, distance: 13.0
click at [969, 18] on span "Solar Maintenance Pros" at bounding box center [945, 14] width 95 height 9
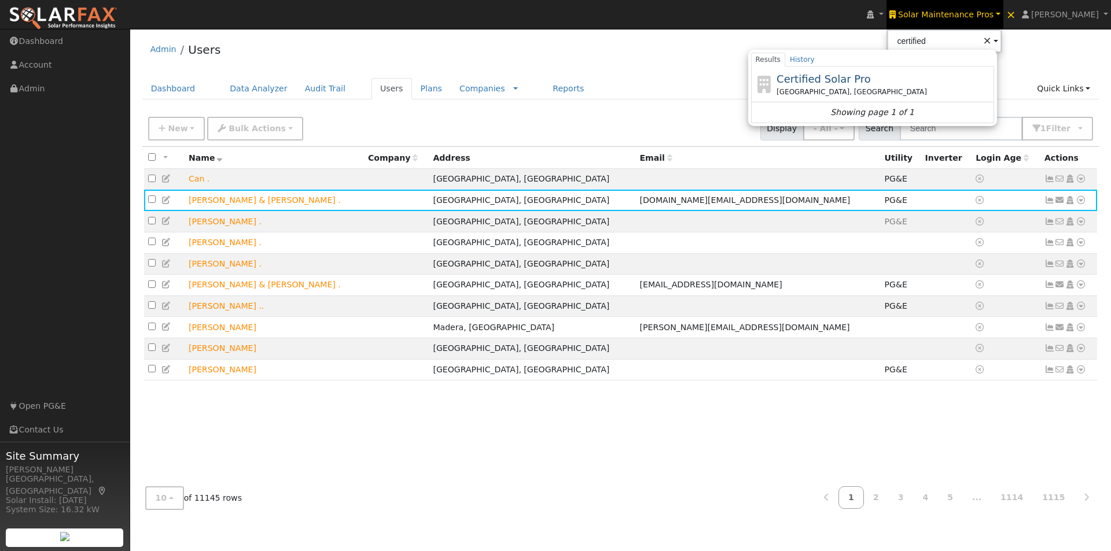
click at [831, 79] on span "Certified Solar Pro" at bounding box center [824, 79] width 94 height 12
type input "Certified Solar Pro"
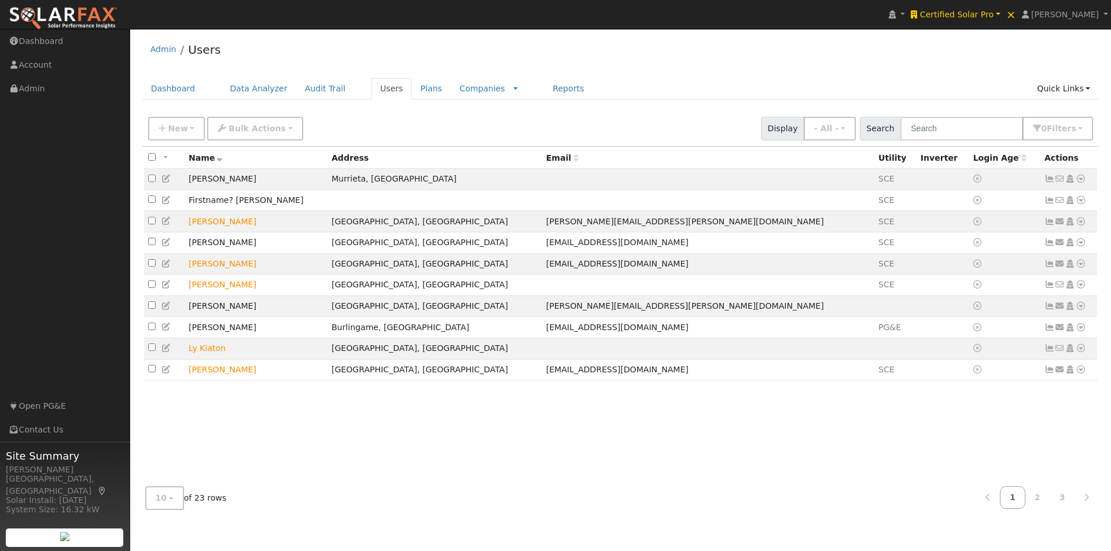
click at [982, 115] on div "New Add User Quick Add Quick Connect Quick Convert Lead Bulk Actions Send Email…" at bounding box center [621, 127] width 950 height 28
drag, startPoint x: 980, startPoint y: 133, endPoint x: 963, endPoint y: 109, distance: 29.4
click at [972, 120] on input "text" at bounding box center [961, 129] width 123 height 24
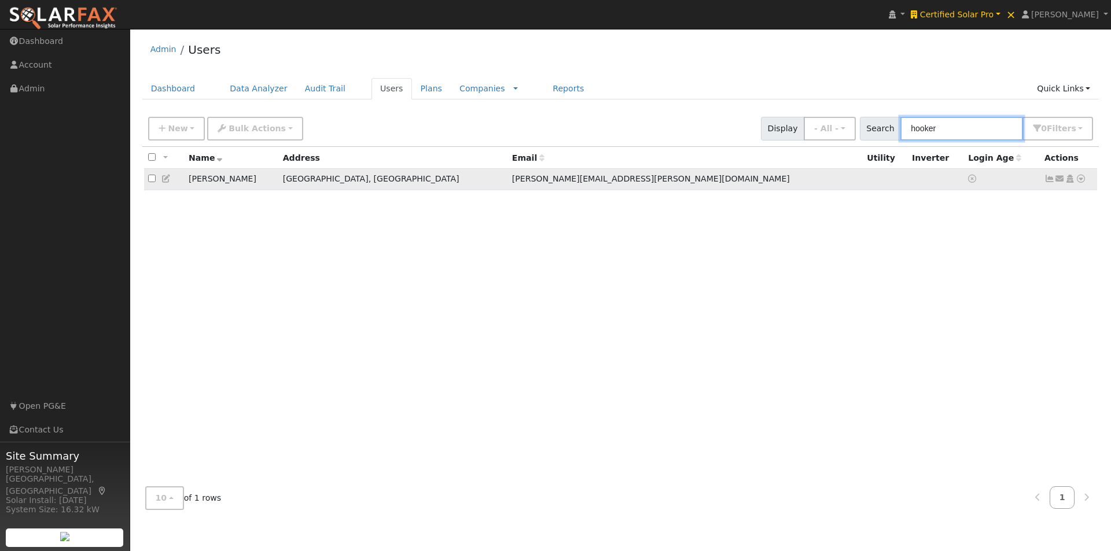
type input "hooker"
click at [1082, 181] on icon at bounding box center [1081, 179] width 10 height 8
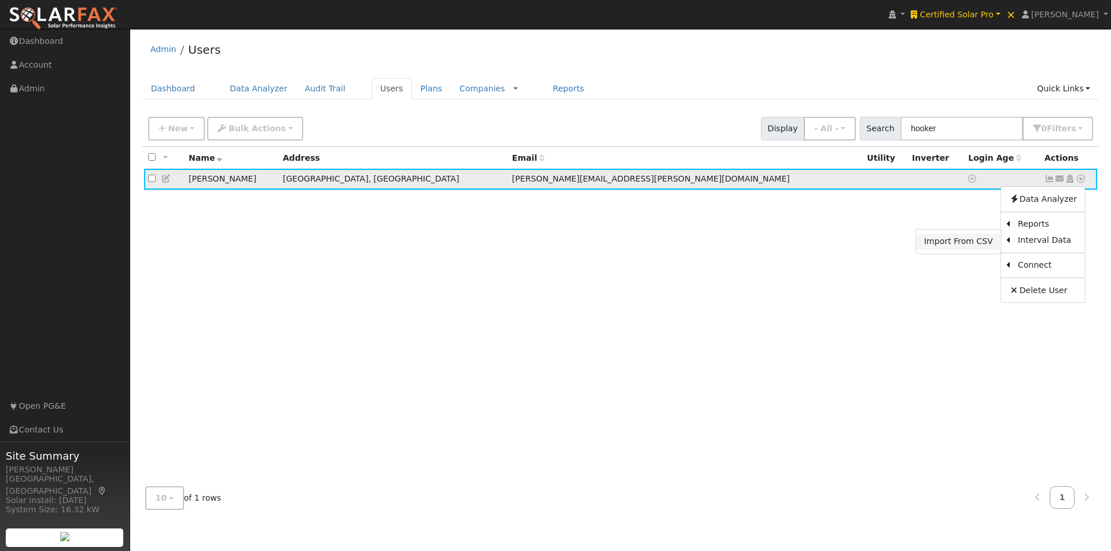
click at [961, 239] on link "Import From CSV" at bounding box center [958, 242] width 85 height 16
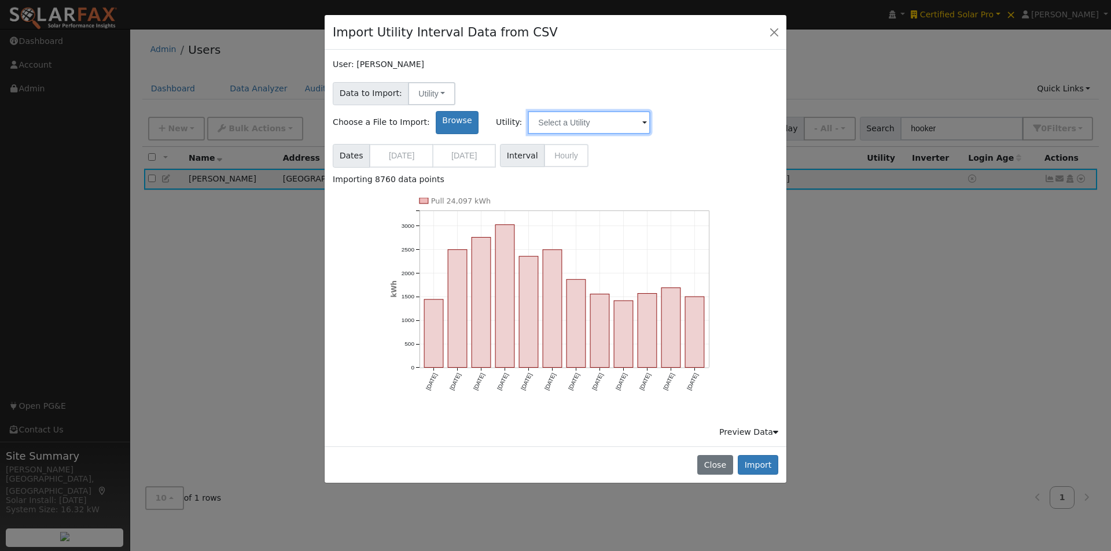
click at [650, 111] on input "text" at bounding box center [589, 122] width 123 height 23
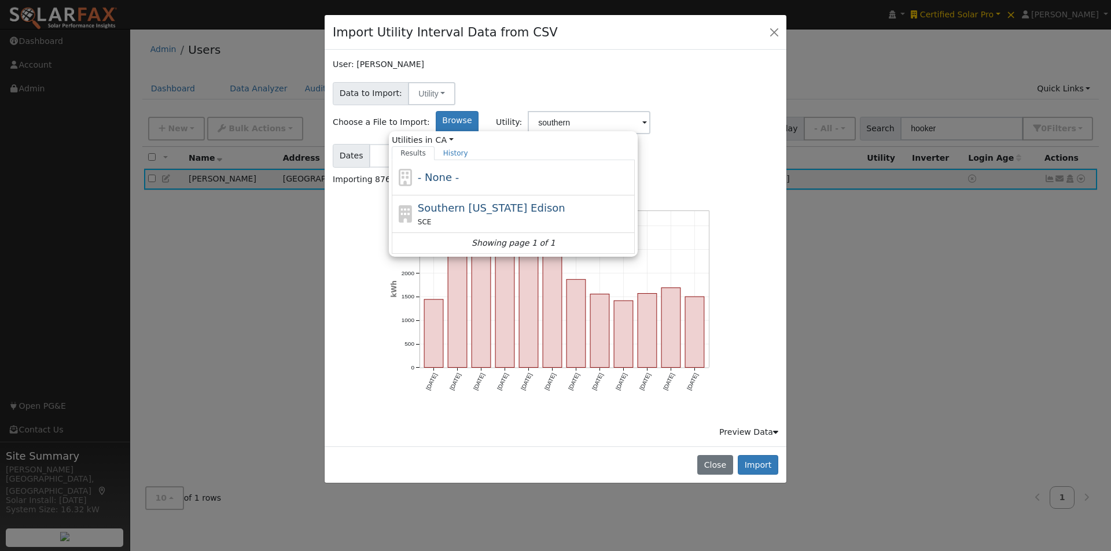
click at [565, 202] on span "Southern [US_STATE] Edison" at bounding box center [492, 208] width 148 height 12
type input "Southern [US_STATE] Edison"
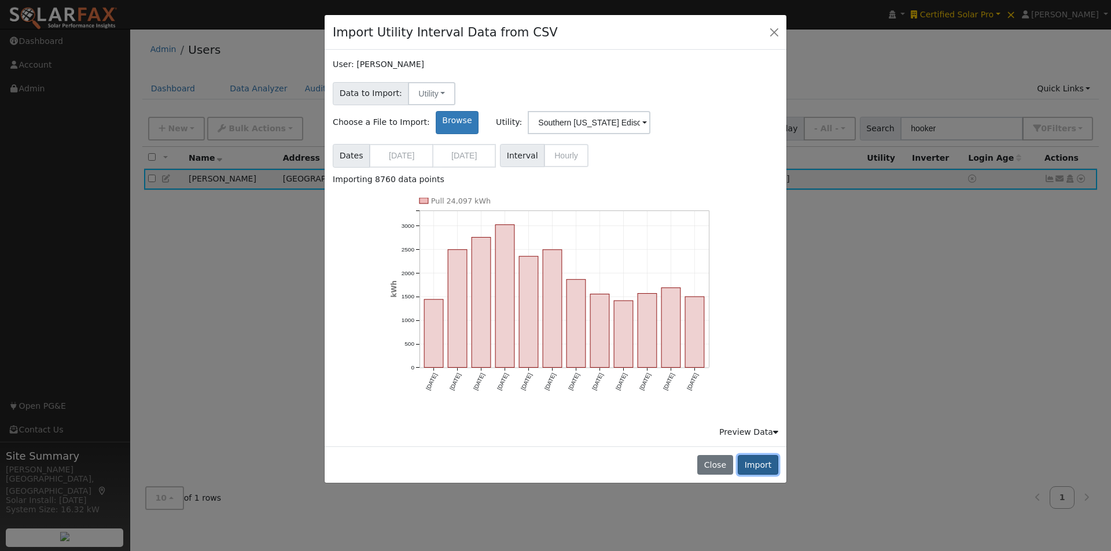
click at [751, 455] on button "Import" at bounding box center [758, 465] width 41 height 20
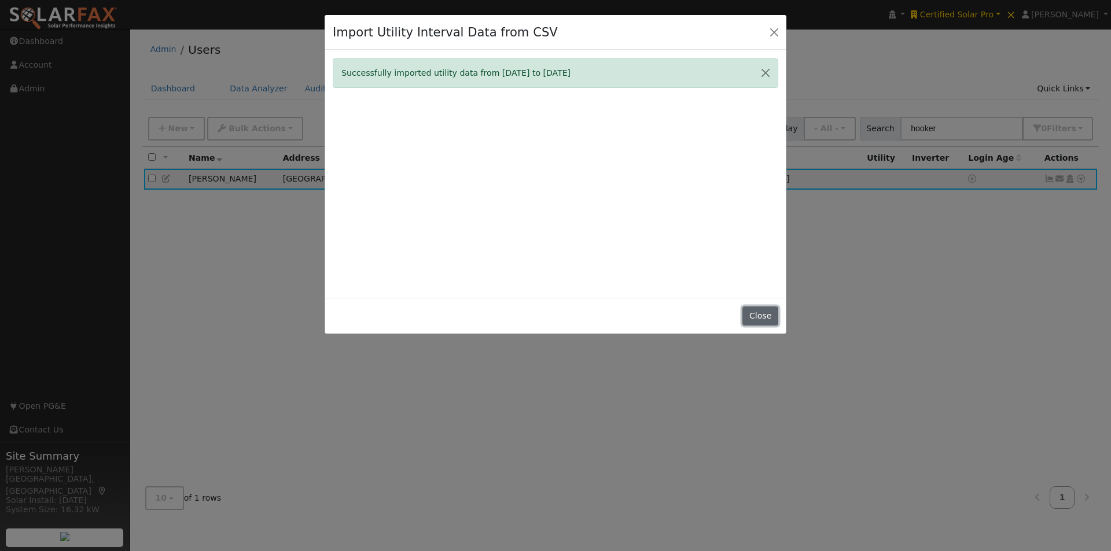
click at [757, 317] on button "Close" at bounding box center [759, 317] width 35 height 20
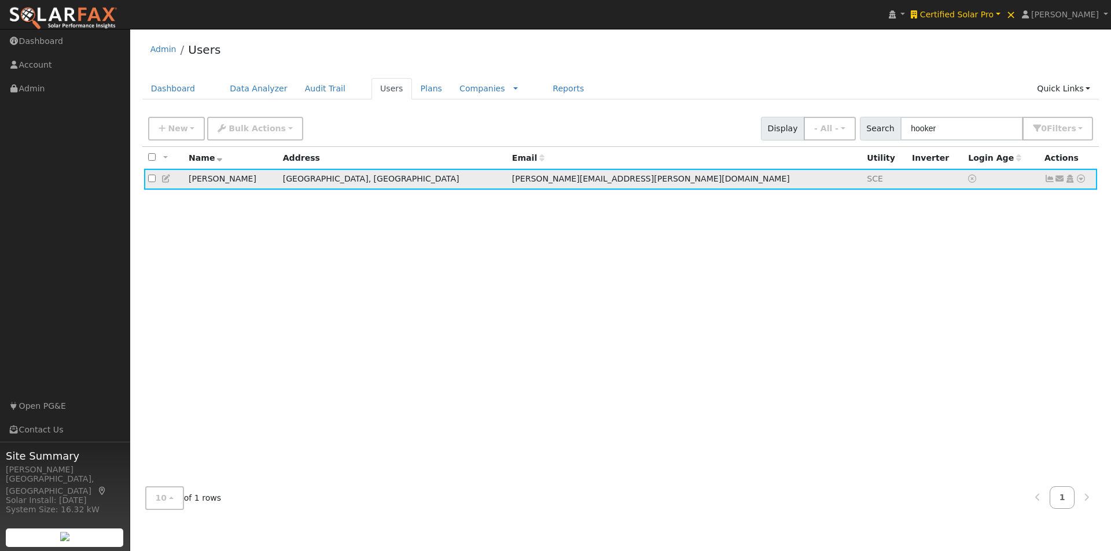
click at [1048, 182] on icon at bounding box center [1049, 179] width 10 height 8
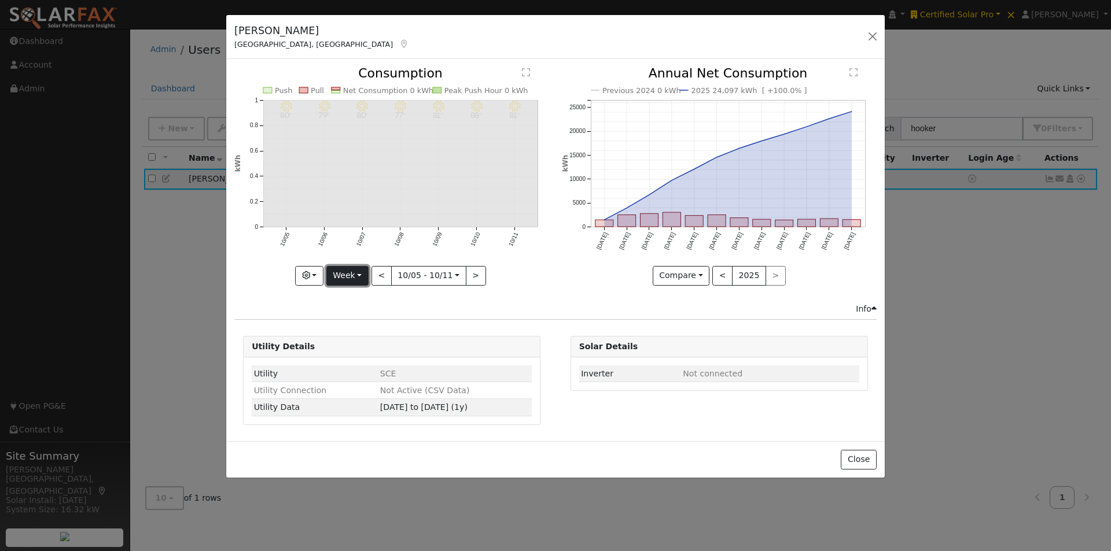
click at [347, 271] on button "Week" at bounding box center [347, 276] width 42 height 20
click at [352, 347] on link "Year" at bounding box center [367, 348] width 80 height 16
type input "[DATE]"
